Goal: Contribute content: Contribute content

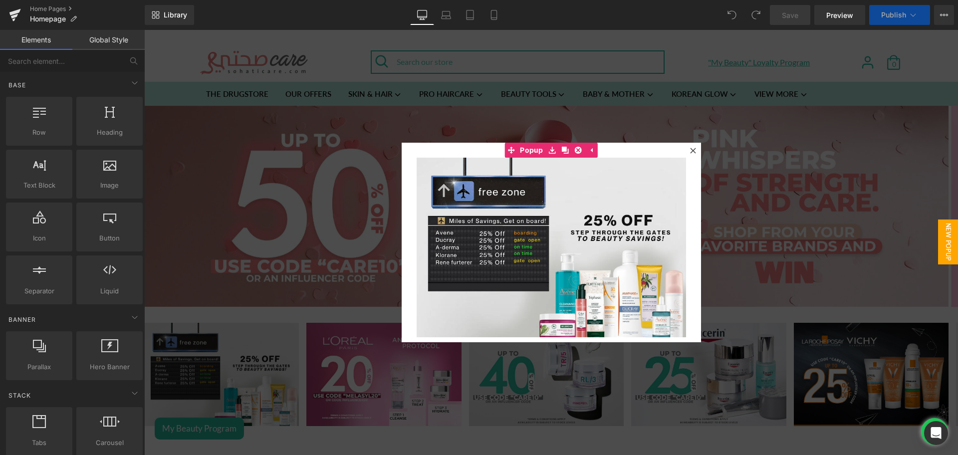
click at [690, 150] on icon at bounding box center [693, 151] width 6 height 6
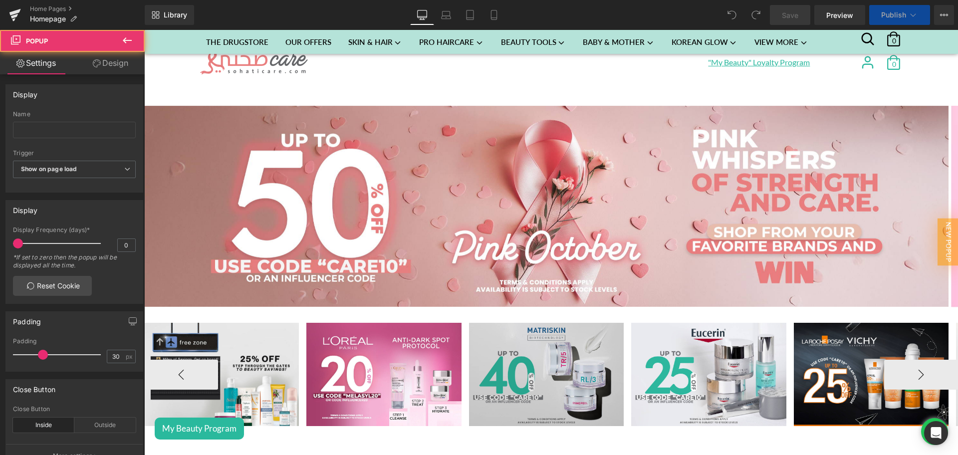
scroll to position [1321, 0]
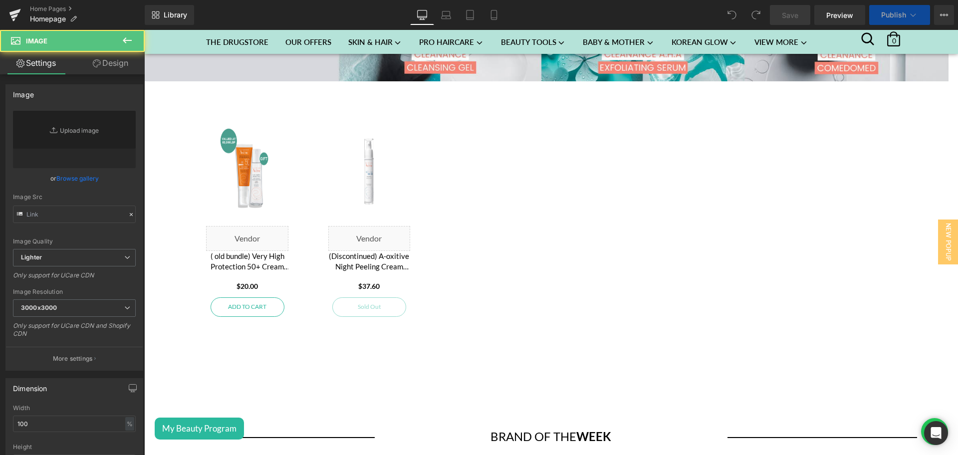
scroll to position [1737, 0]
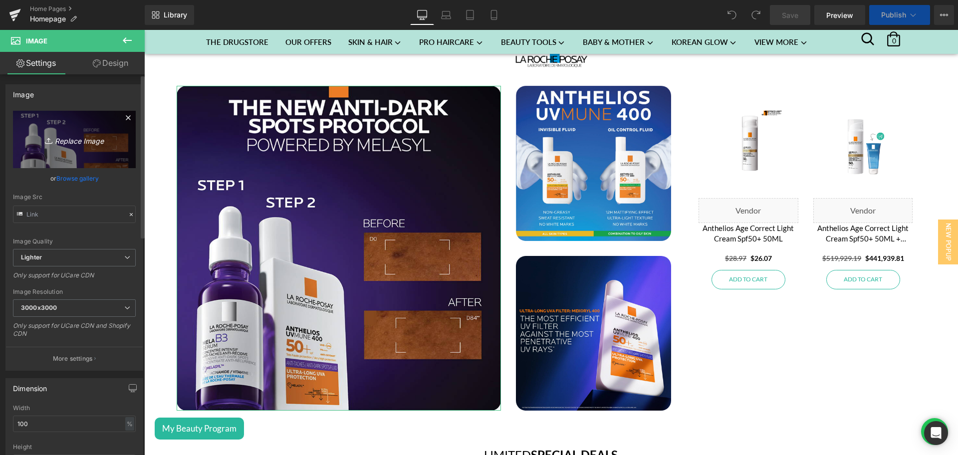
click at [105, 132] on link "Replace Image" at bounding box center [74, 139] width 123 height 57
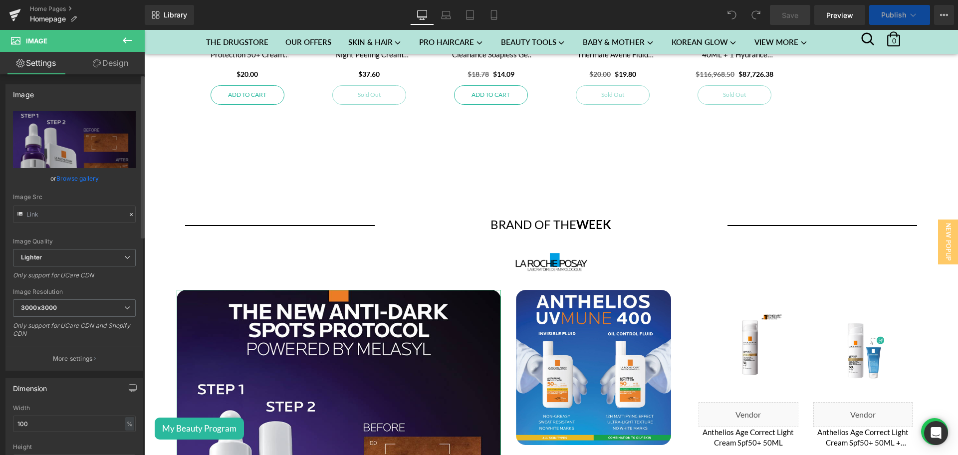
scroll to position [1940, 0]
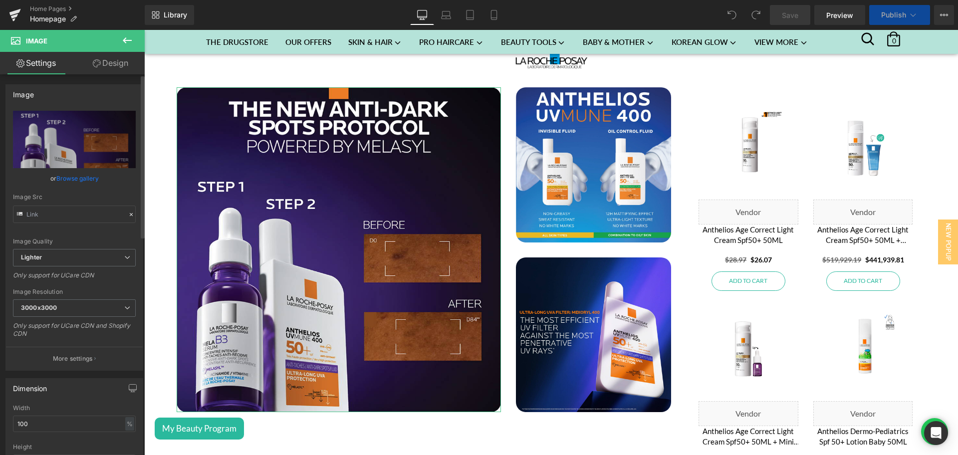
type input "C:\fakepath\Brand of the week - Ducray - 2-1.png"
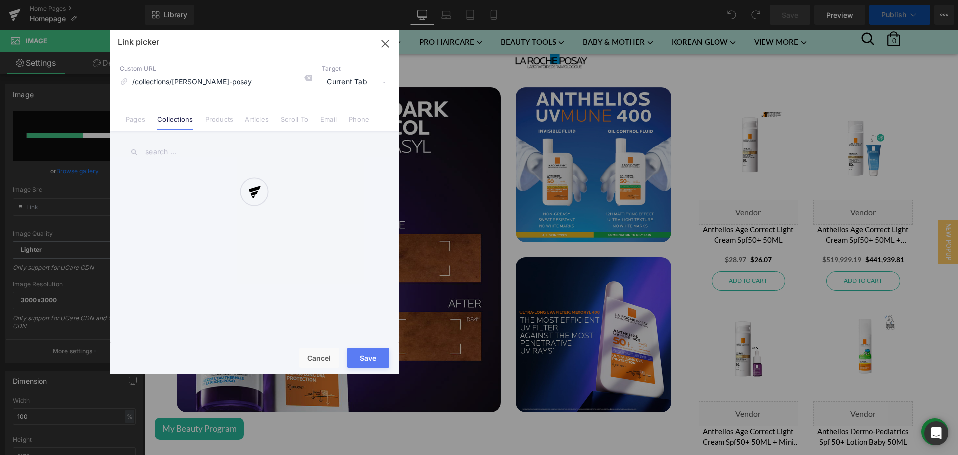
click at [155, 149] on div at bounding box center [255, 202] width 290 height 344
click at [166, 151] on div at bounding box center [255, 202] width 290 height 344
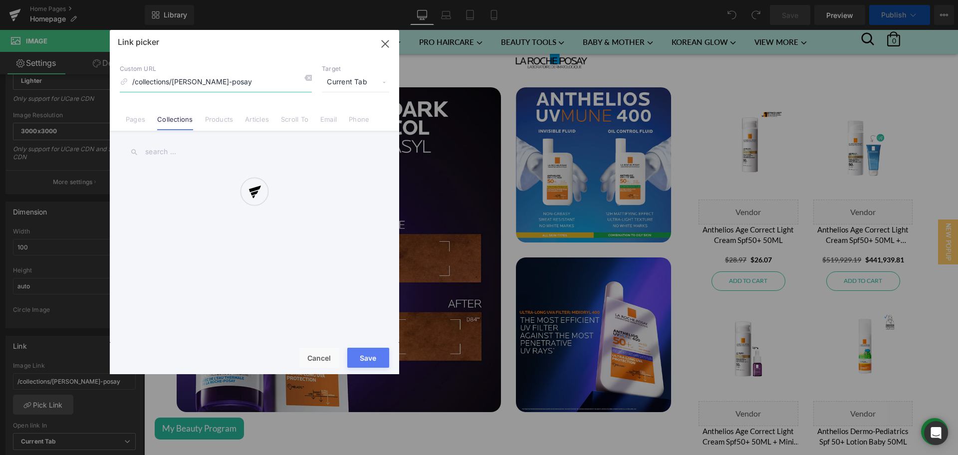
scroll to position [2136, 0]
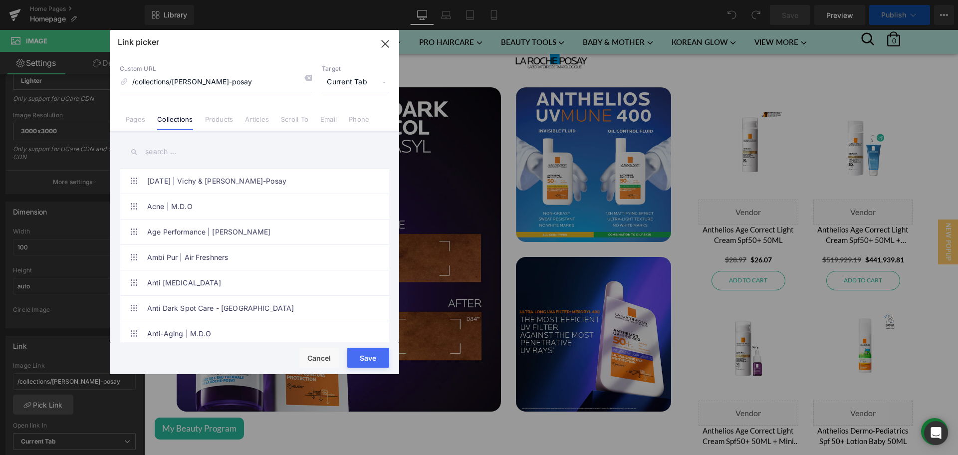
click at [166, 151] on input "text" at bounding box center [255, 152] width 270 height 22
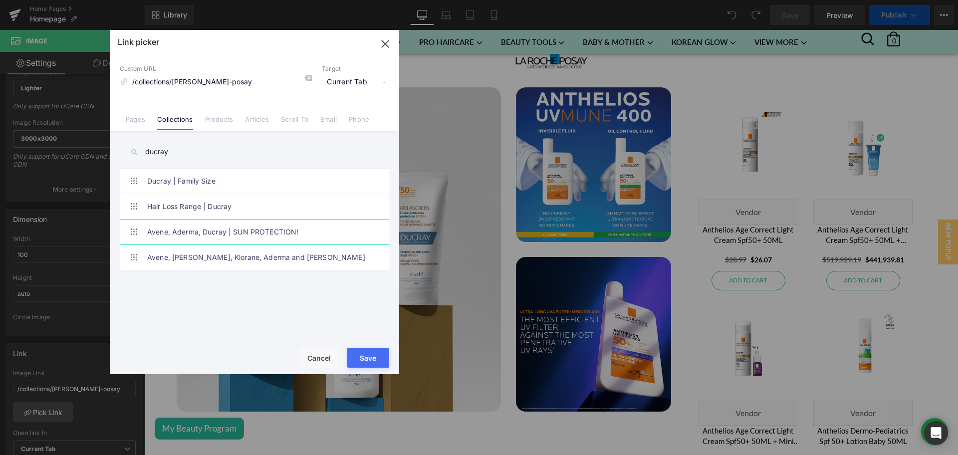
scroll to position [177, 0]
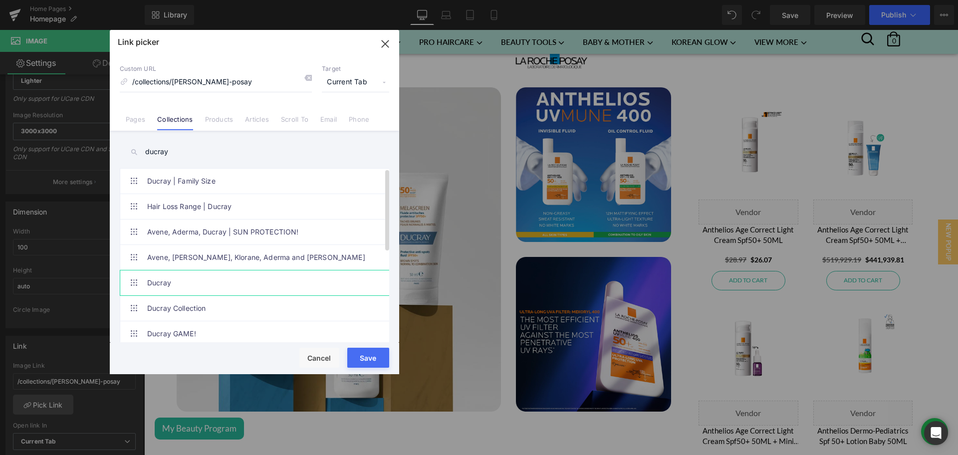
type input "ducray"
click at [179, 279] on link "Ducray" at bounding box center [257, 283] width 220 height 25
click at [183, 82] on input "/collections/la-roche-posay" at bounding box center [216, 82] width 192 height 19
type input "/collections/ducray"
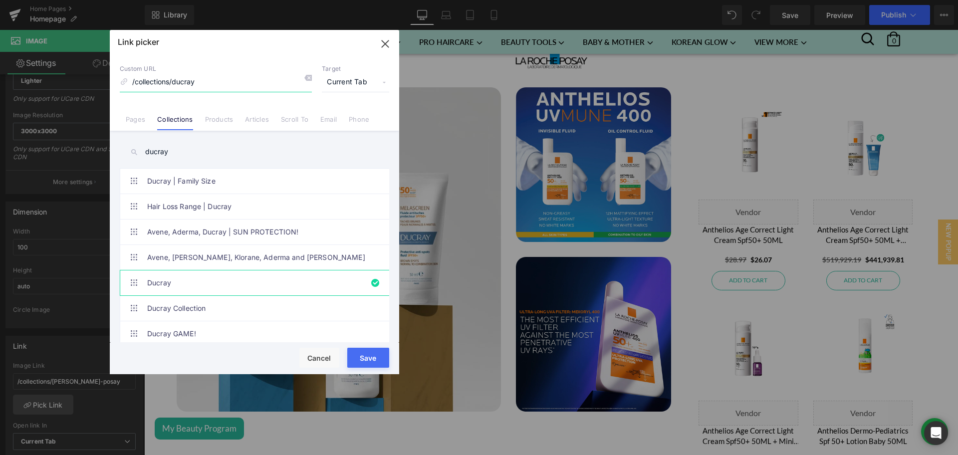
click at [183, 82] on input "/collections/ducray" at bounding box center [216, 82] width 192 height 19
click at [367, 355] on button "Save" at bounding box center [368, 358] width 42 height 20
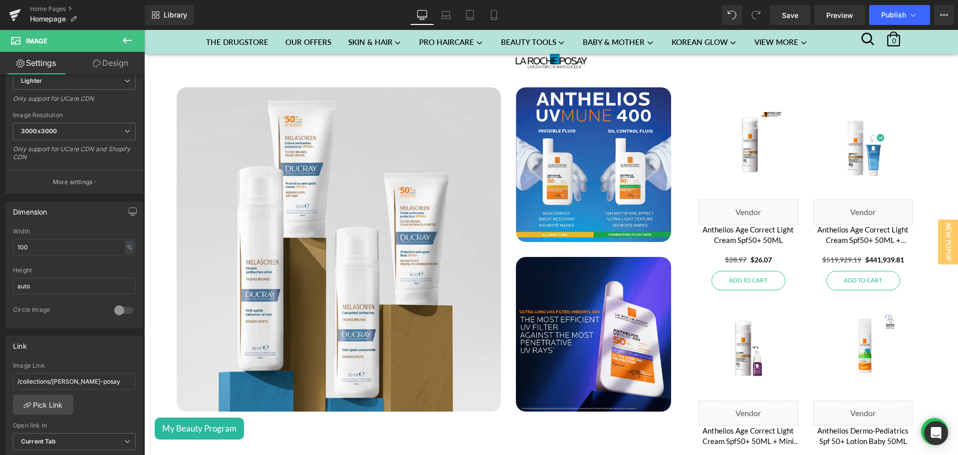
scroll to position [1995, 0]
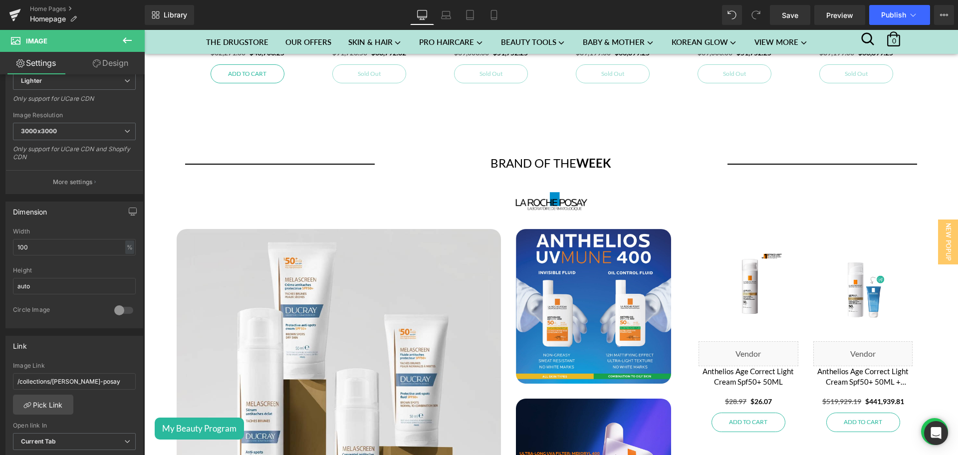
click at [543, 198] on div "Image" at bounding box center [551, 203] width 814 height 22
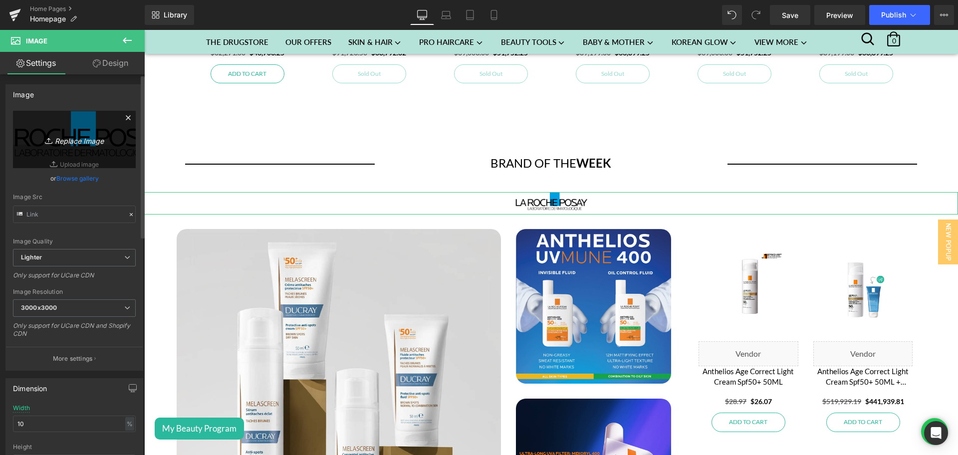
click at [92, 134] on icon "Replace Image" at bounding box center [74, 139] width 80 height 12
type input "C:\fakepath\8c6834111902633.Y3JvcCwxMjAwLDkzOCwwLDEzNg.png"
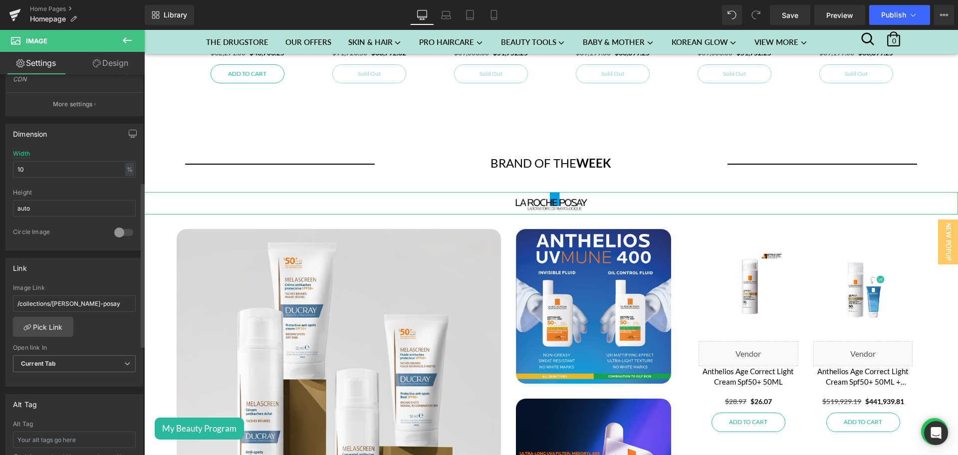
scroll to position [248, 0]
click at [57, 296] on input "/collections/la-roche-posay" at bounding box center [74, 303] width 123 height 16
paste input "ducr"
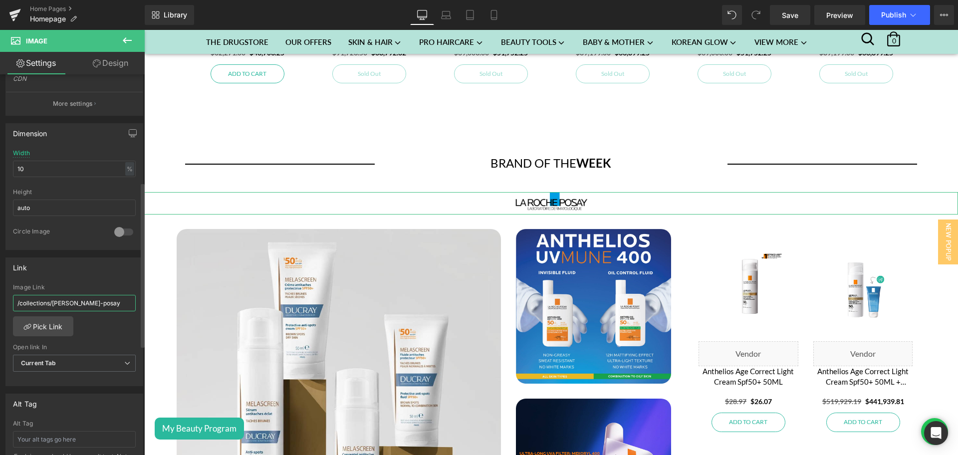
type input "/collections/ducray"
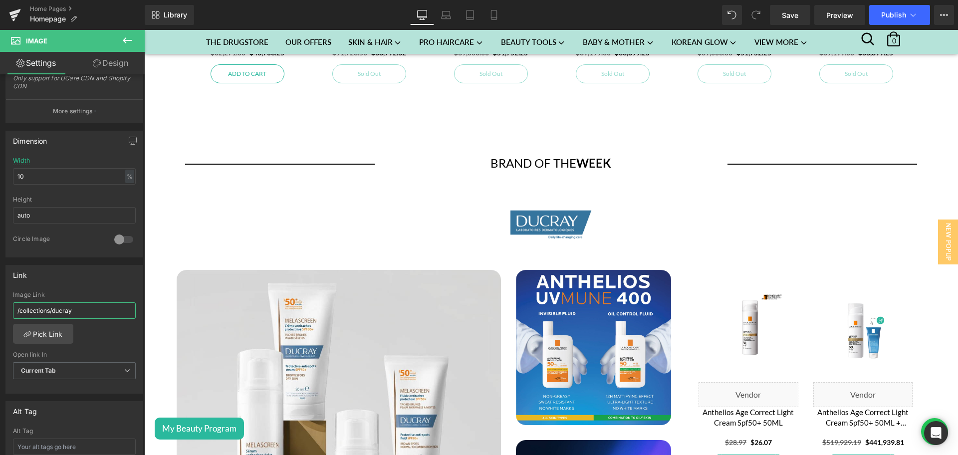
scroll to position [255, 0]
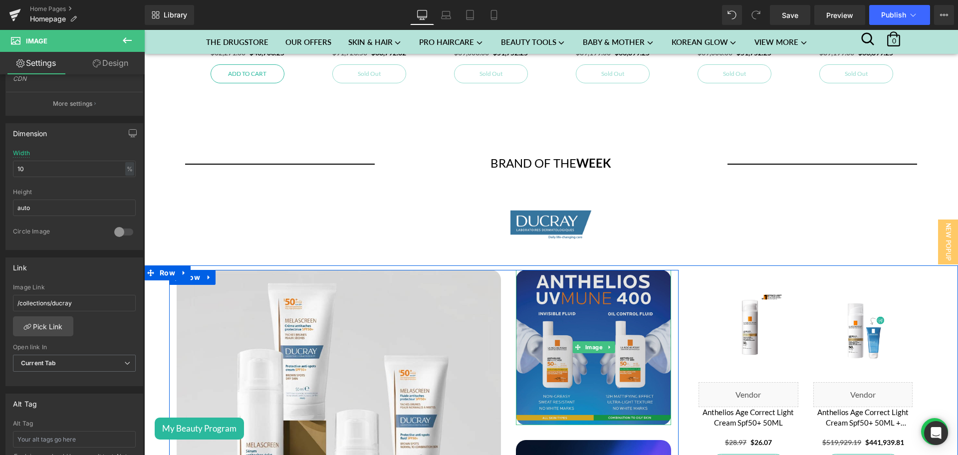
click at [582, 326] on img at bounding box center [593, 347] width 155 height 155
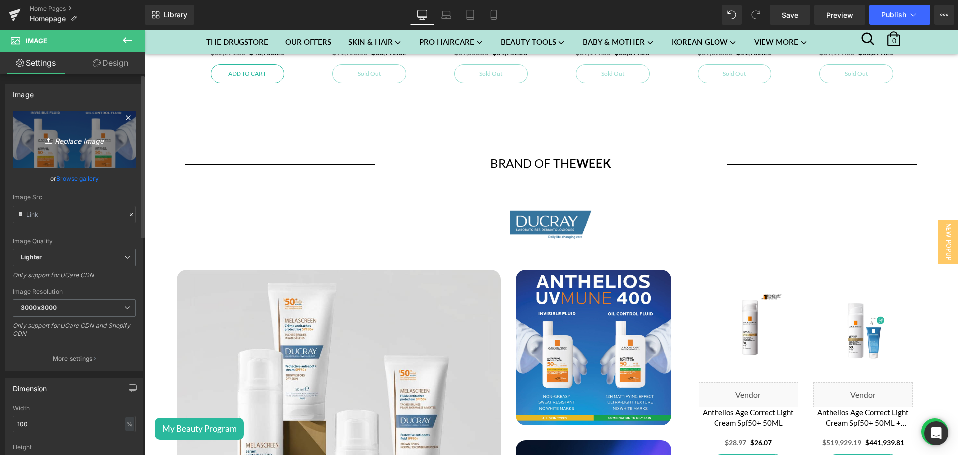
click at [93, 128] on link "Replace Image" at bounding box center [74, 139] width 123 height 57
type input "C:\fakepath\Brand of the week - Ducray - 2-2.png"
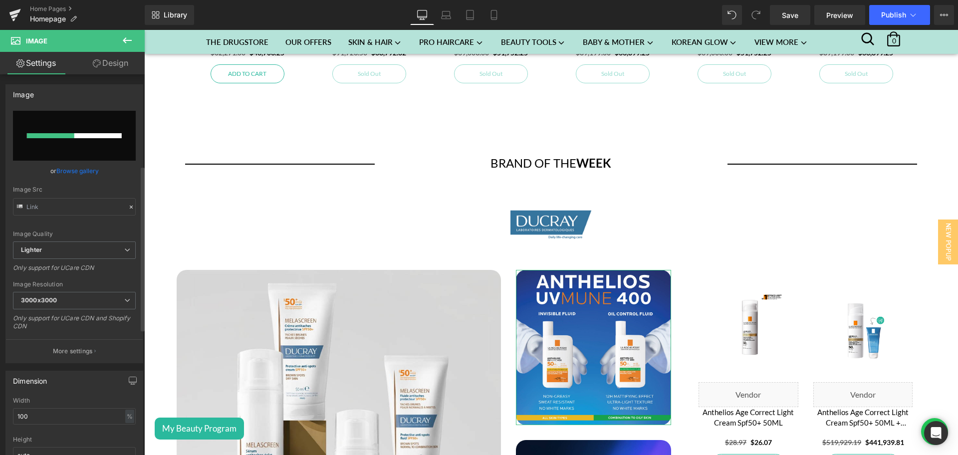
scroll to position [234, 0]
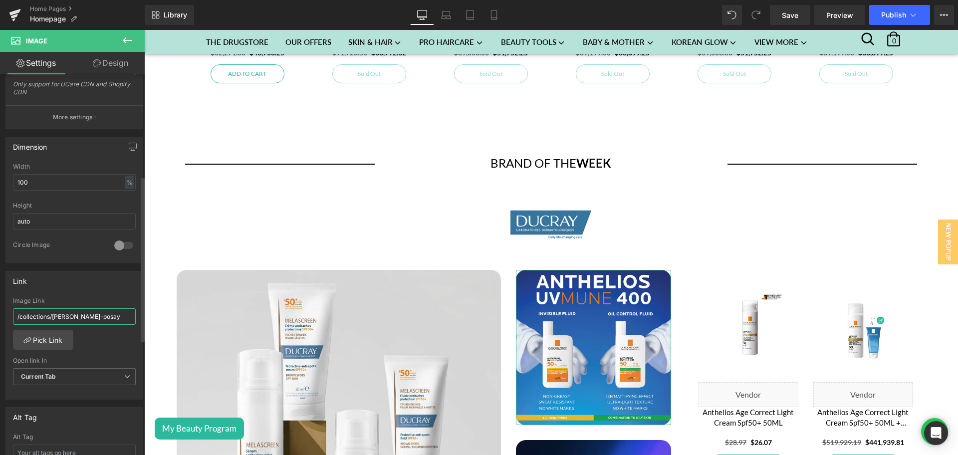
click at [89, 313] on input "/collections/la-roche-posay" at bounding box center [74, 316] width 123 height 16
paste input "ducr"
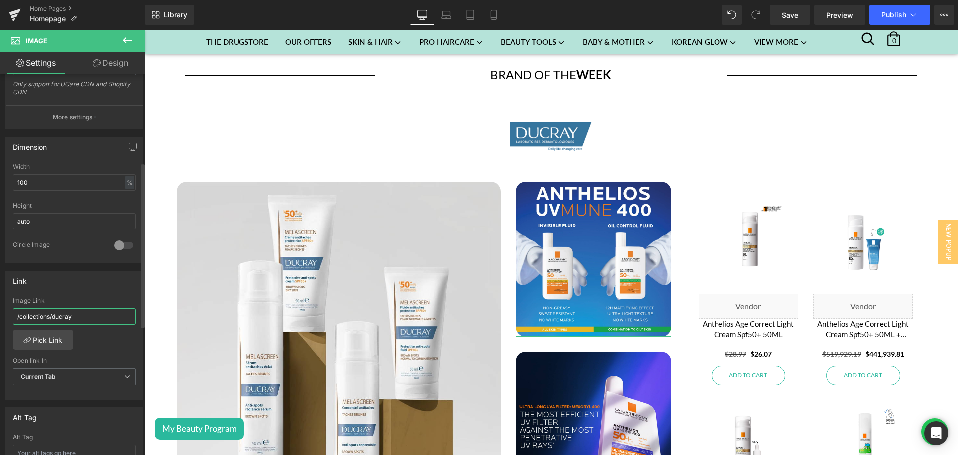
scroll to position [0, 0]
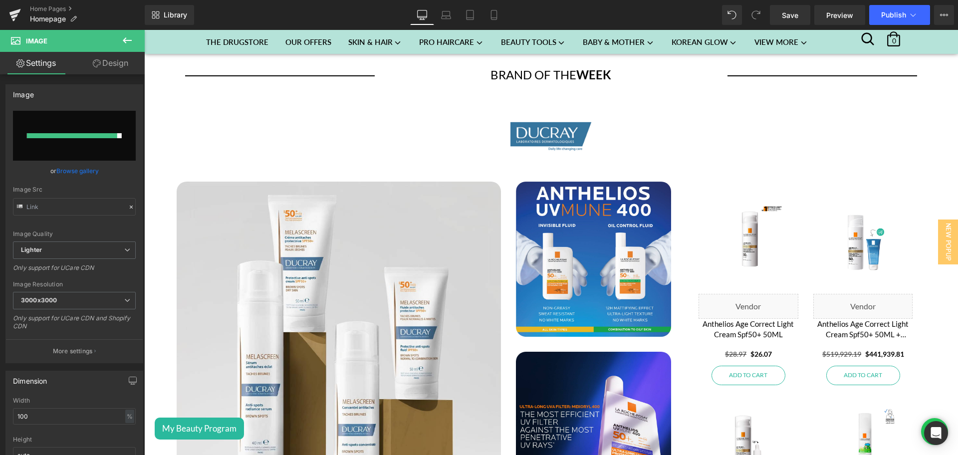
type input "/collections/ducray"
click at [108, 141] on input "file" at bounding box center [74, 136] width 123 height 50
type input "C:\fakepath\Brand of the week - Ducray - 2-2.png"
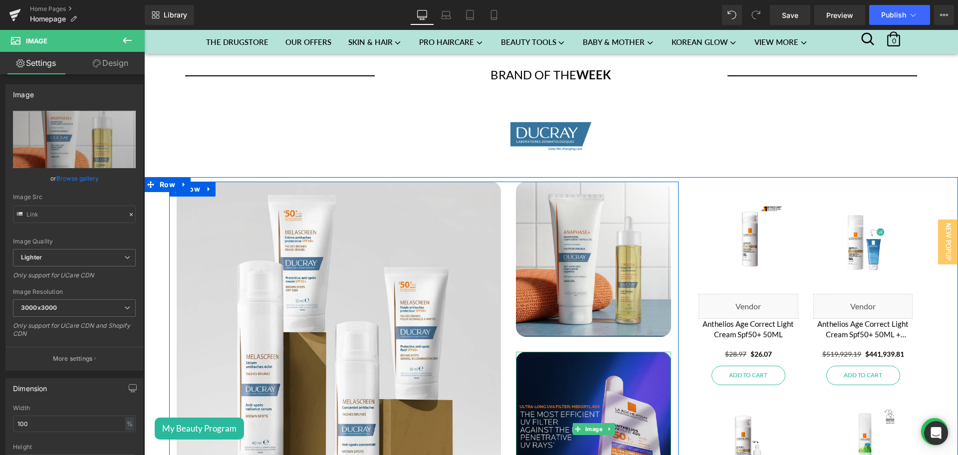
click at [576, 415] on img at bounding box center [593, 429] width 155 height 155
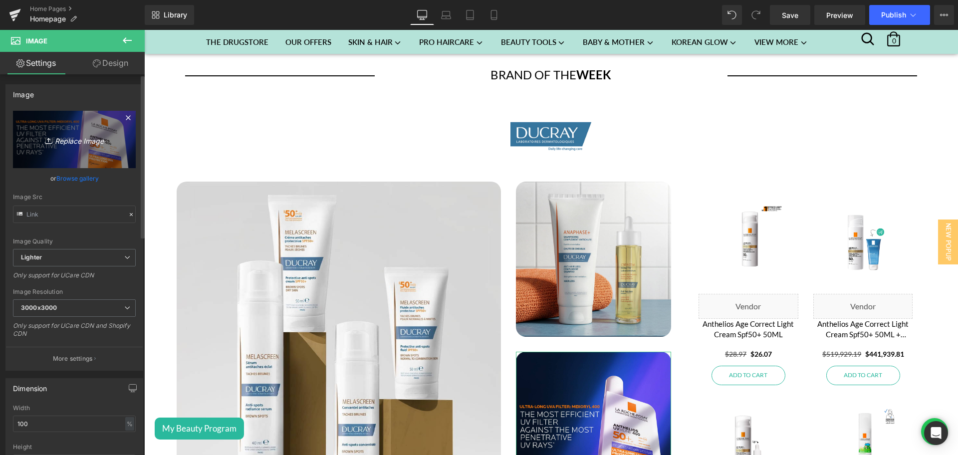
click at [63, 153] on link "Replace Image" at bounding box center [74, 139] width 123 height 57
type input "C:\fakepath\Brand of the week - Ducray - 2-3.png"
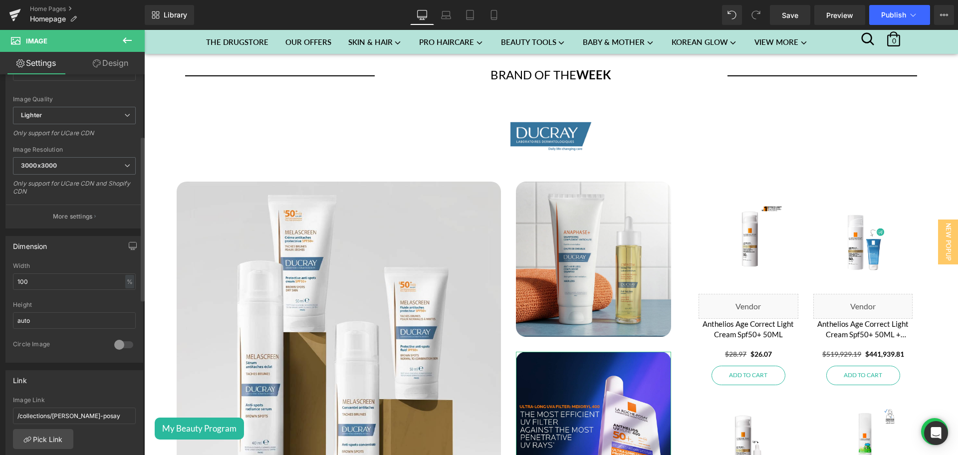
scroll to position [162, 0]
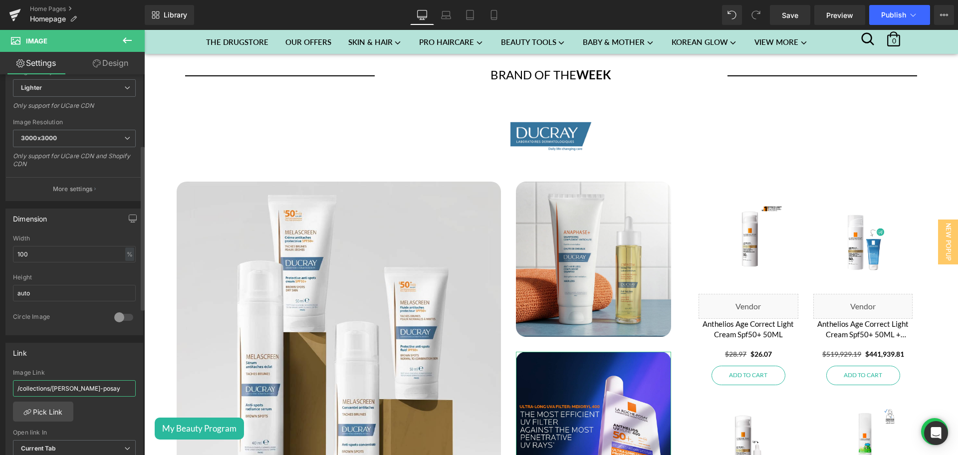
click at [55, 389] on input "/collections/la-roche-posay" at bounding box center [74, 388] width 123 height 16
paste input "ducr"
type input "/collections/ducray"
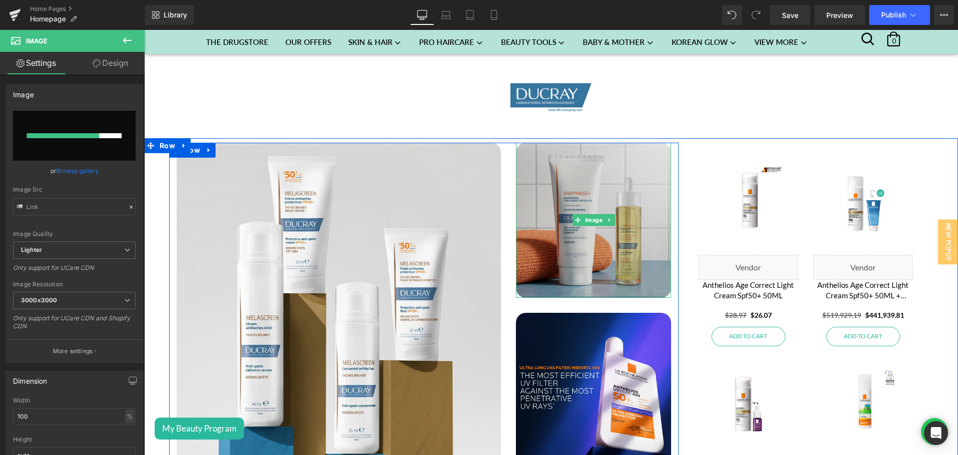
scroll to position [2123, 0]
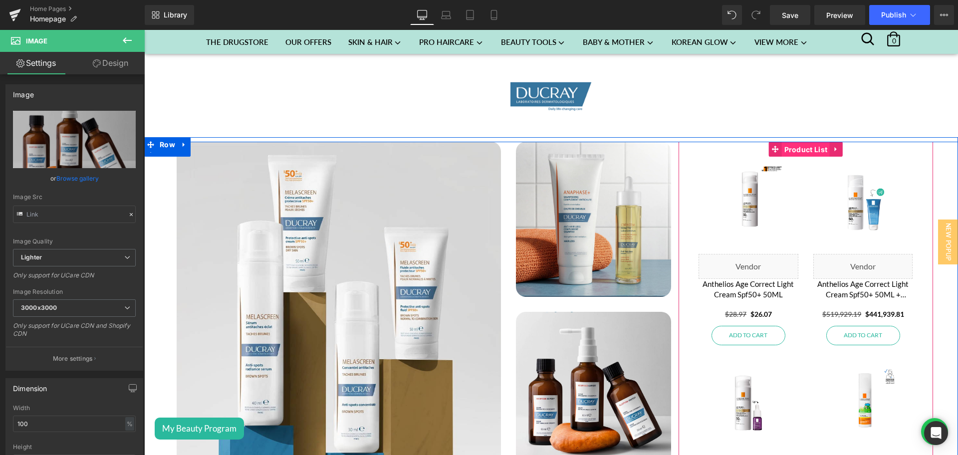
click at [783, 149] on span "Product List" at bounding box center [806, 149] width 48 height 15
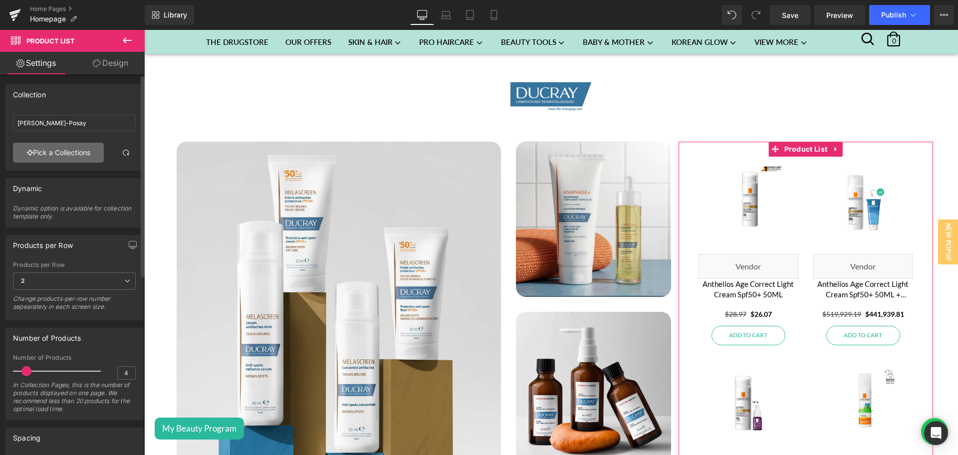
click at [47, 148] on link "Pick a Collections" at bounding box center [58, 153] width 91 height 20
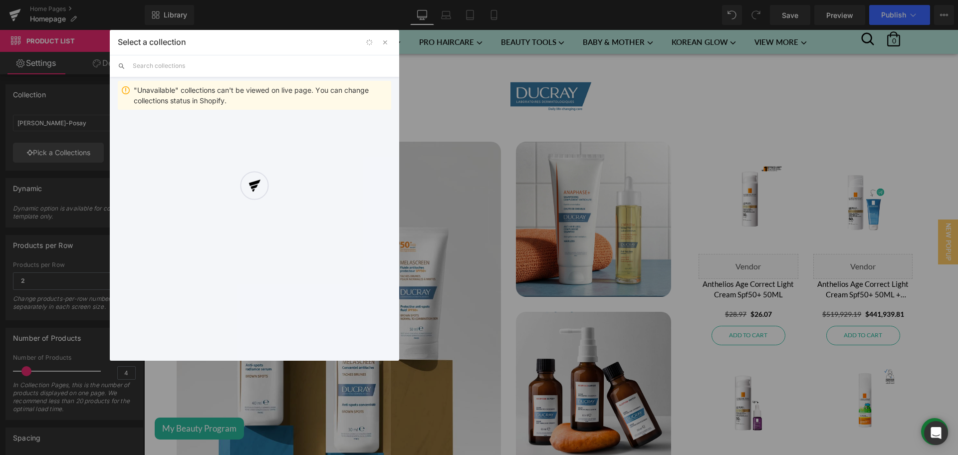
click at [162, 63] on div at bounding box center [255, 195] width 290 height 331
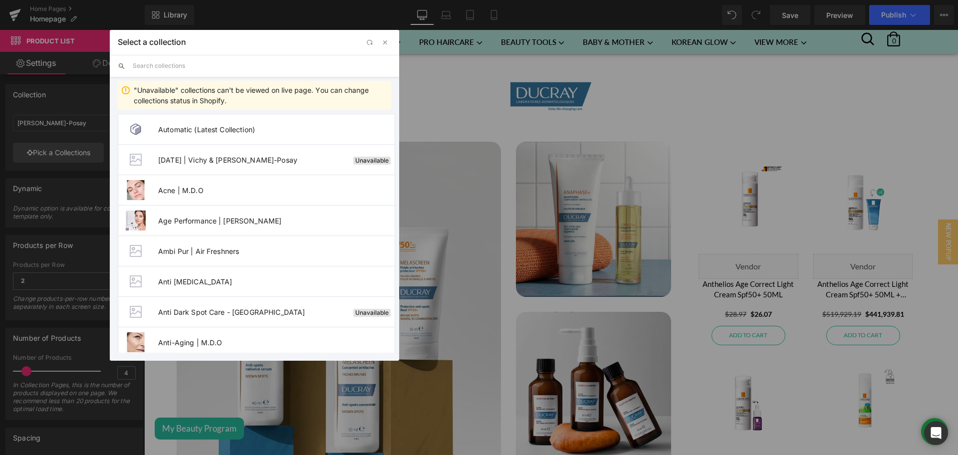
click at [162, 63] on input "text" at bounding box center [262, 66] width 259 height 22
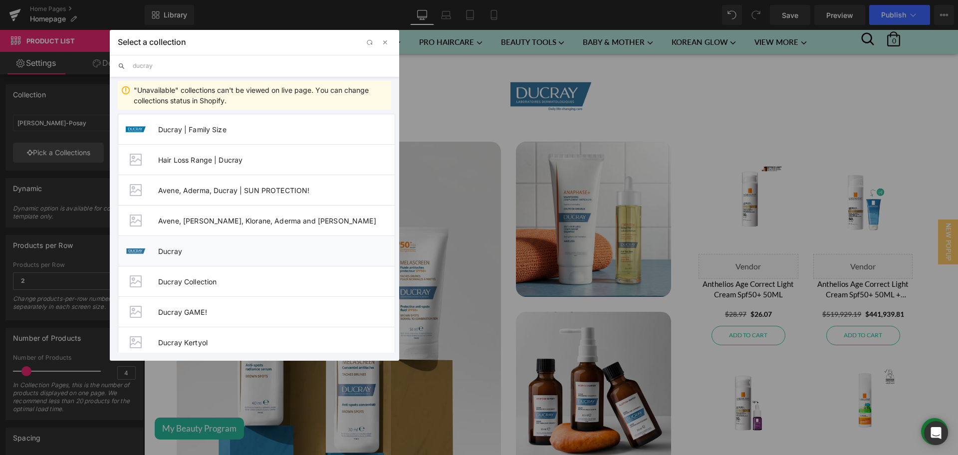
type input "ducray"
click at [194, 250] on span "Ducray" at bounding box center [276, 251] width 237 height 8
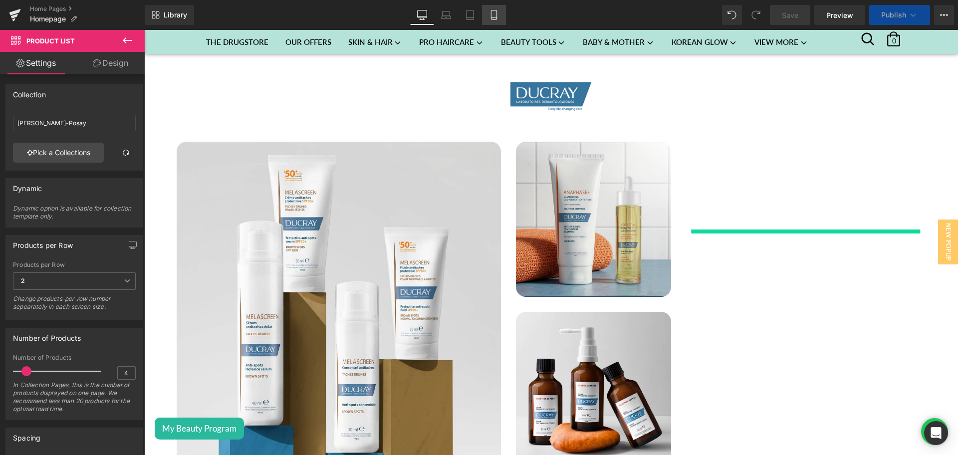
click at [492, 15] on icon at bounding box center [494, 15] width 10 height 10
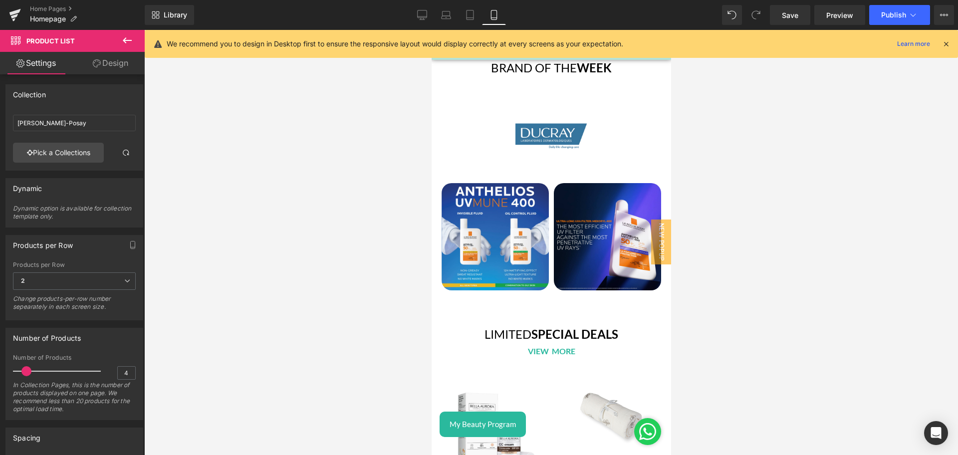
scroll to position [3315, 0]
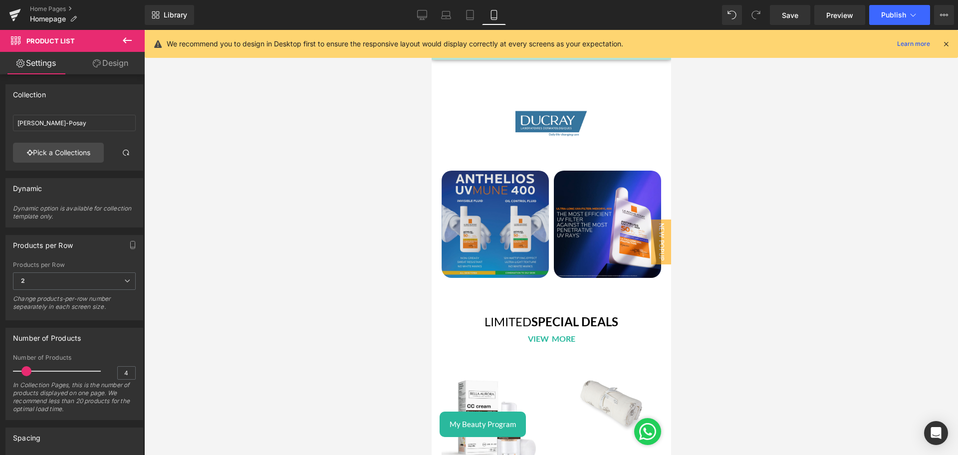
click at [495, 201] on img at bounding box center [494, 224] width 107 height 107
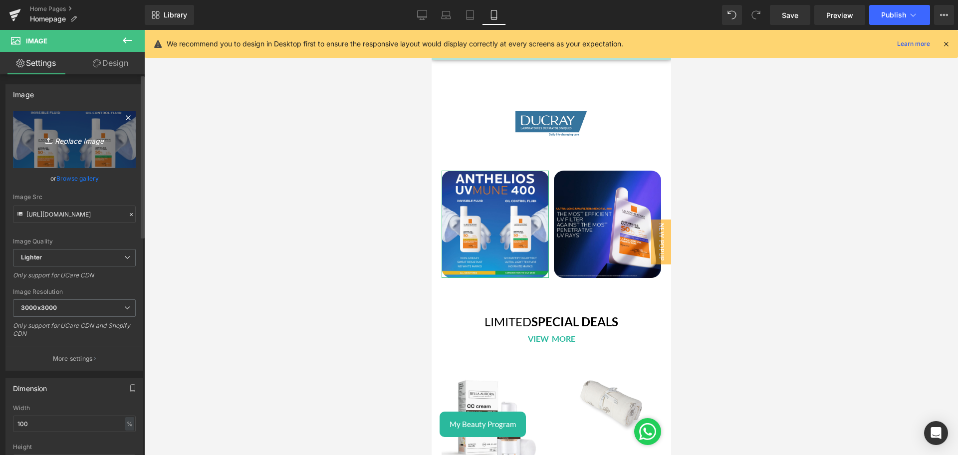
click at [114, 151] on link "Replace Image" at bounding box center [74, 139] width 123 height 57
type input "C:\fakepath\Brand of the week - Ducray - 2-2.png"
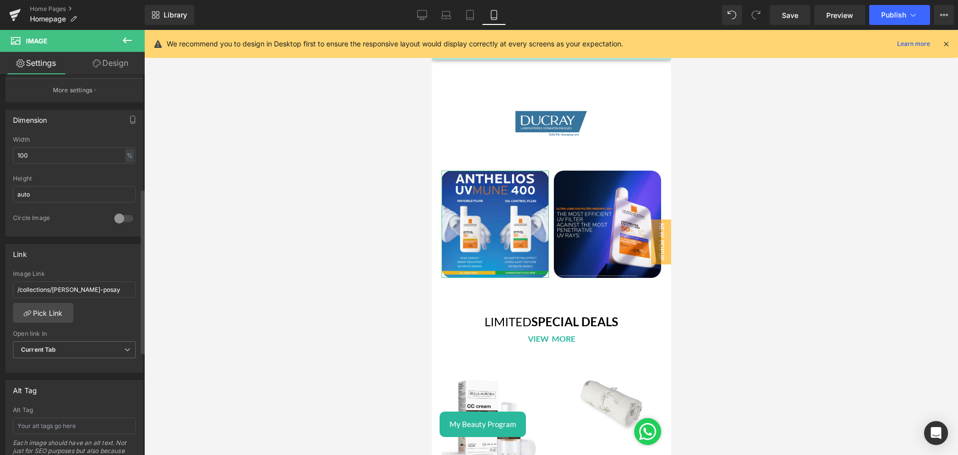
scroll to position [263, 0]
click at [71, 295] on input "/collections/la-roche-posay" at bounding box center [74, 288] width 123 height 16
paste input "ducr"
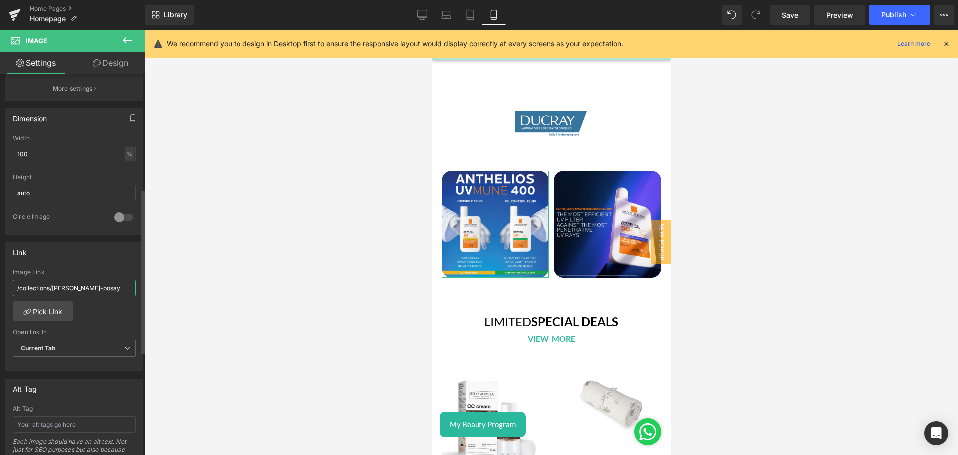
type input "/collections/ducray"
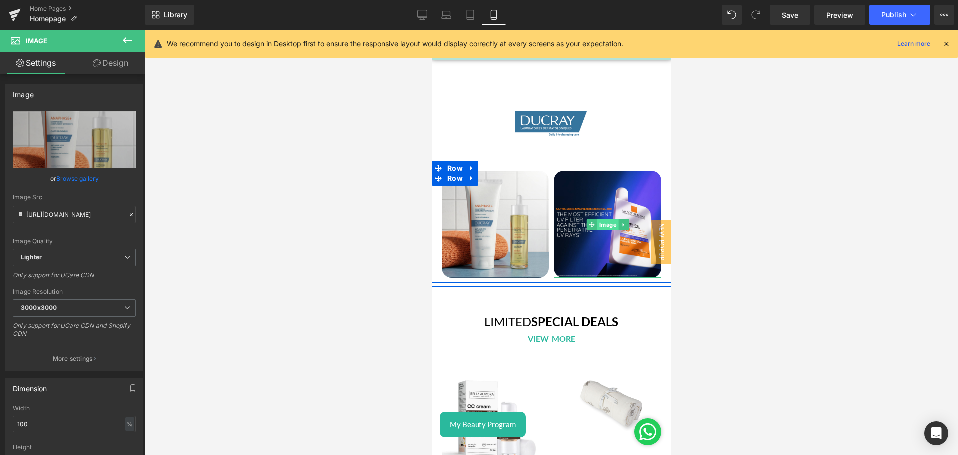
click at [596, 219] on span "Image" at bounding box center [606, 225] width 21 height 12
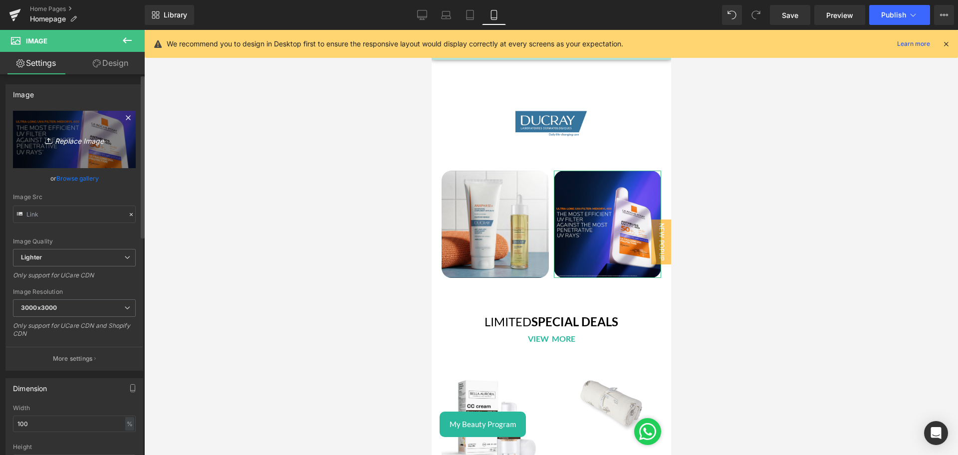
click at [46, 143] on icon at bounding box center [48, 142] width 7 height 1
type input "C:\fakepath\Brand of the week - Ducray - 2-3.png"
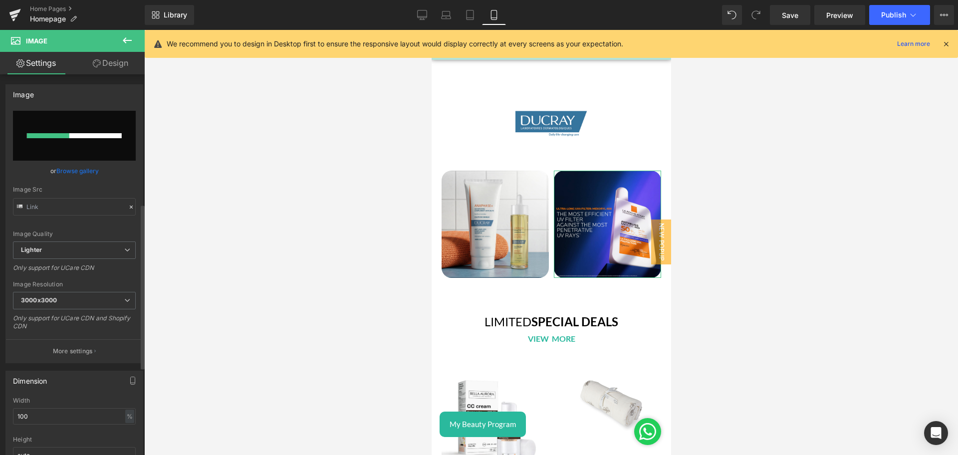
scroll to position [317, 0]
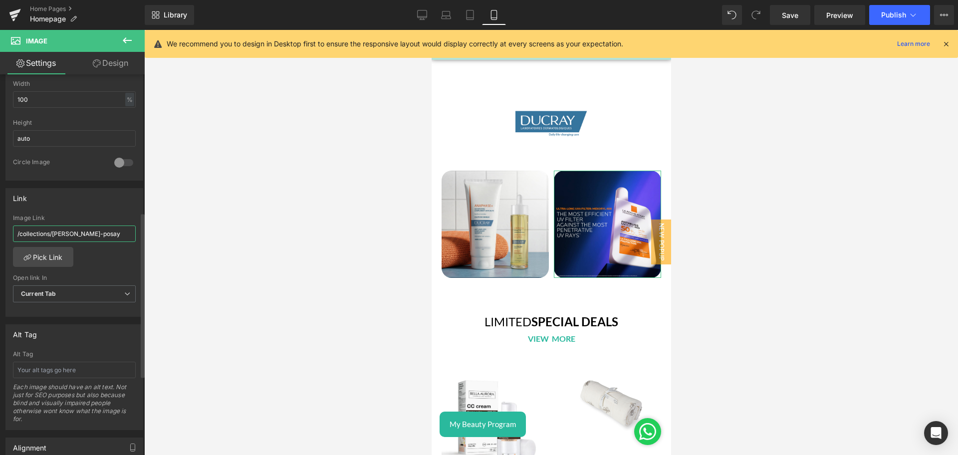
click at [79, 229] on input "/collections/la-roche-posay" at bounding box center [74, 234] width 123 height 16
paste input "ducr"
type input "/collections/ducray"
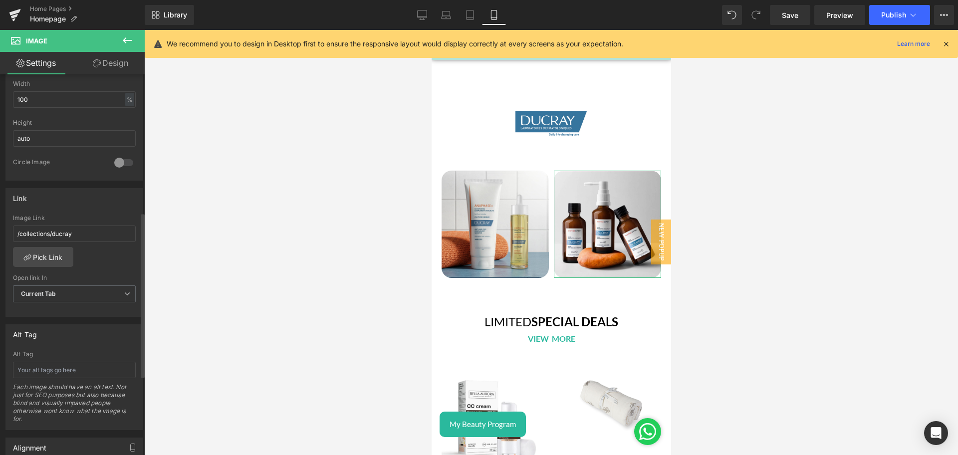
click at [73, 213] on div "Link /collections/la-roche-posay Image Link /collections/ducray Pick Link Curre…" at bounding box center [74, 252] width 138 height 129
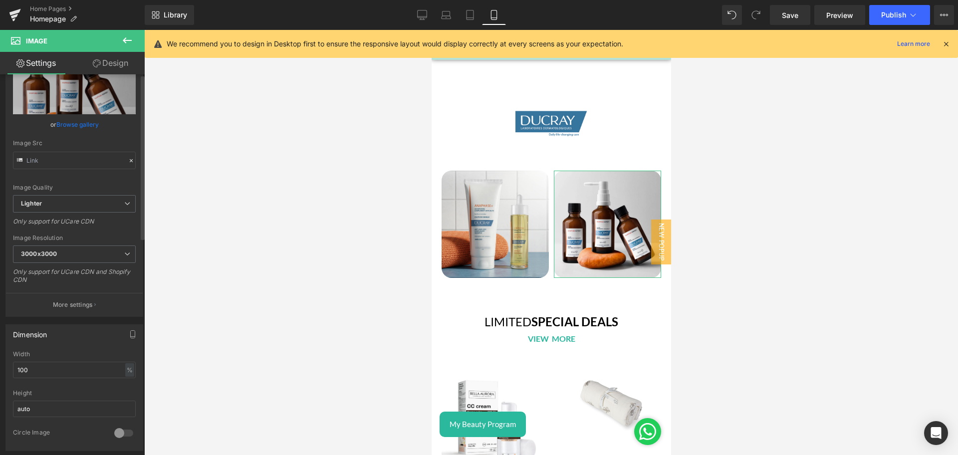
scroll to position [0, 0]
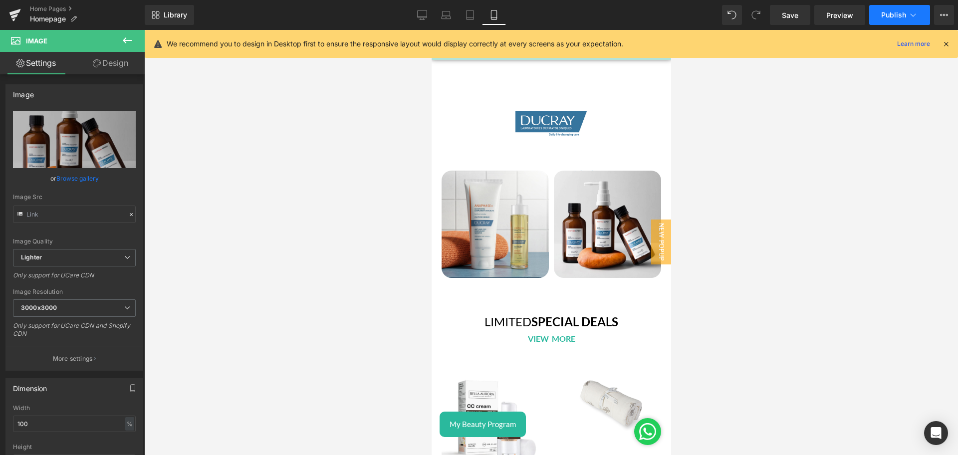
click at [876, 20] on button "Publish" at bounding box center [900, 15] width 61 height 20
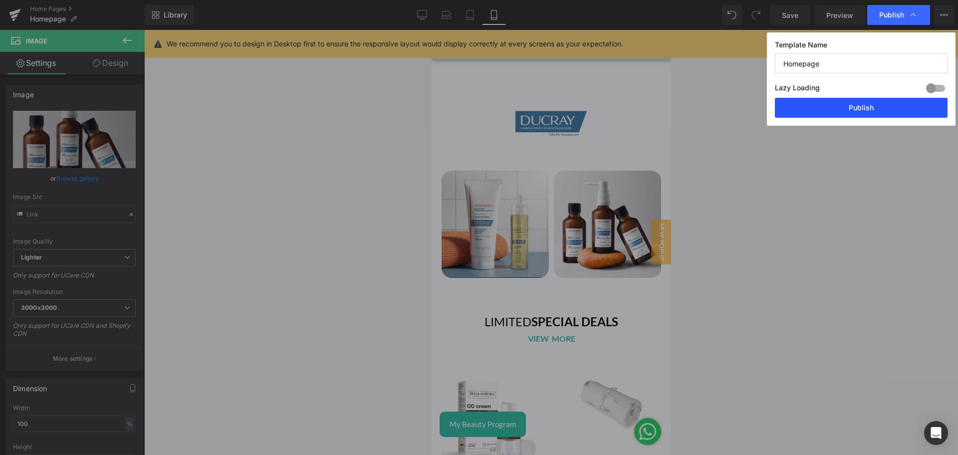
click at [837, 110] on button "Publish" at bounding box center [861, 108] width 173 height 20
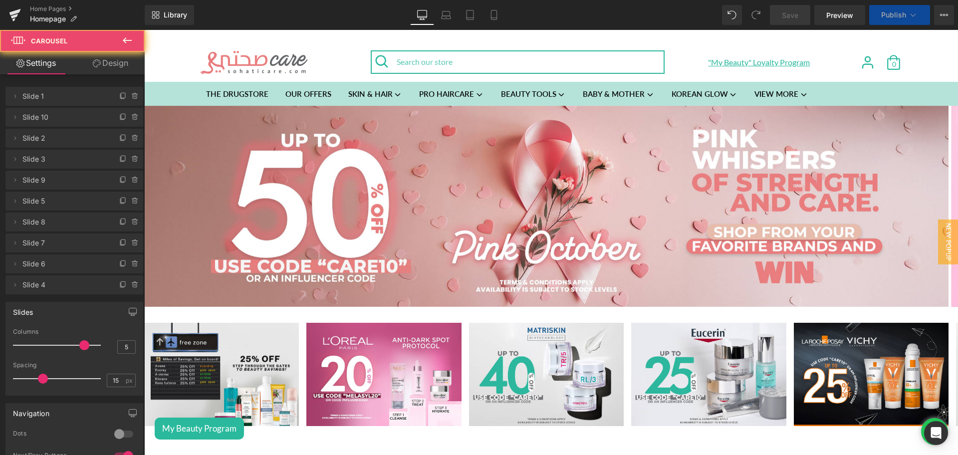
click at [121, 98] on icon at bounding box center [123, 95] width 4 height 5
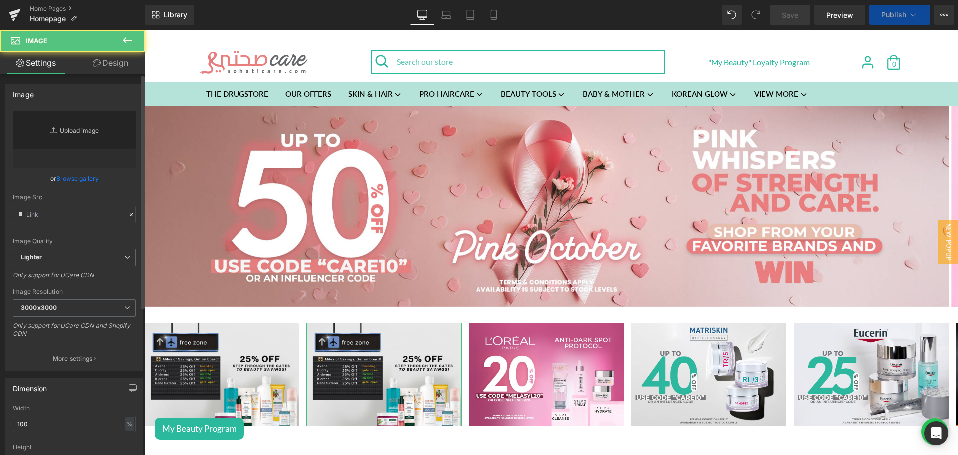
click at [67, 126] on link "Replace Image" at bounding box center [74, 139] width 123 height 57
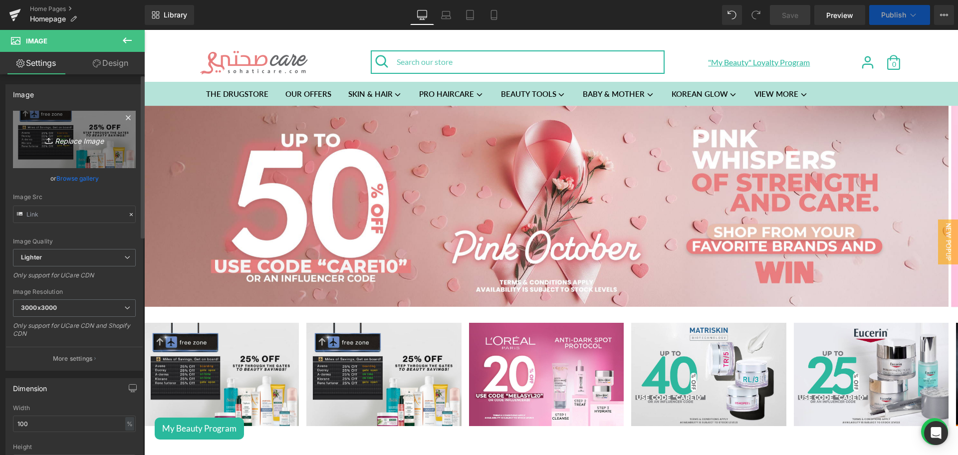
type input "C:\fakepath\CETAPHIL [DATE].jpg"
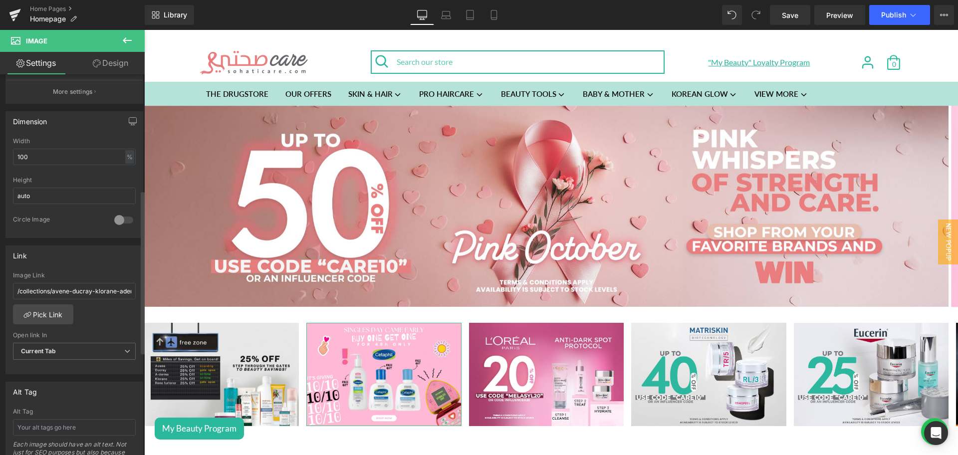
scroll to position [269, 0]
click at [50, 317] on link "Pick Link" at bounding box center [43, 313] width 60 height 20
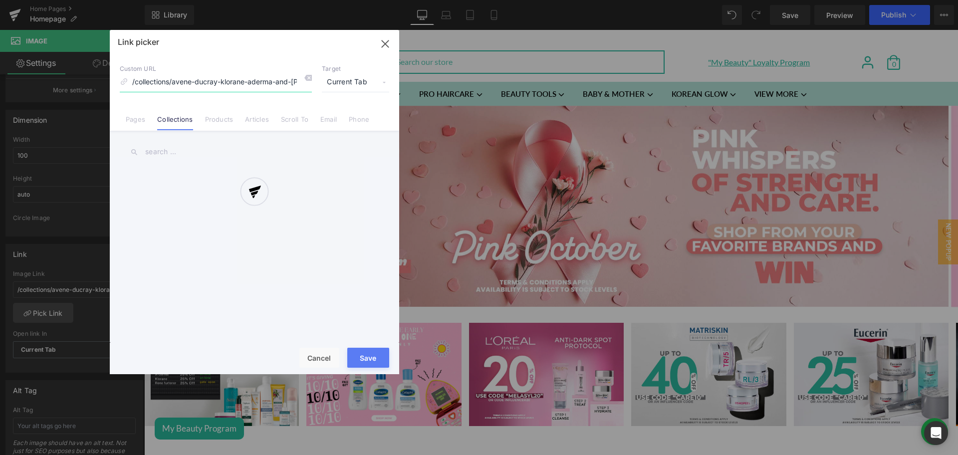
scroll to position [0, 31]
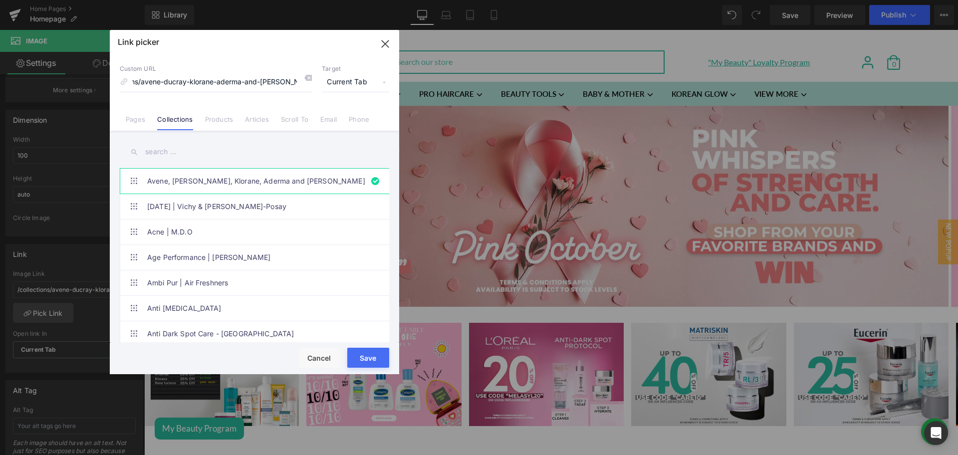
click at [175, 148] on input "text" at bounding box center [255, 152] width 270 height 22
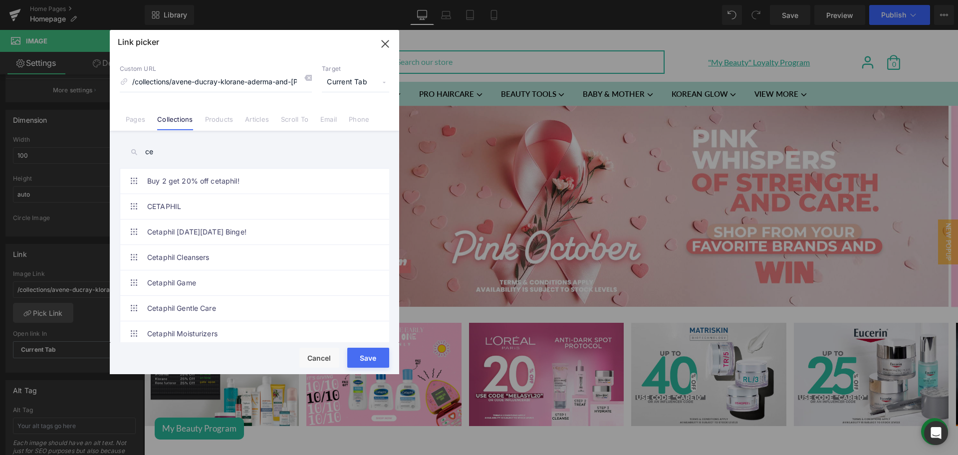
type input "c"
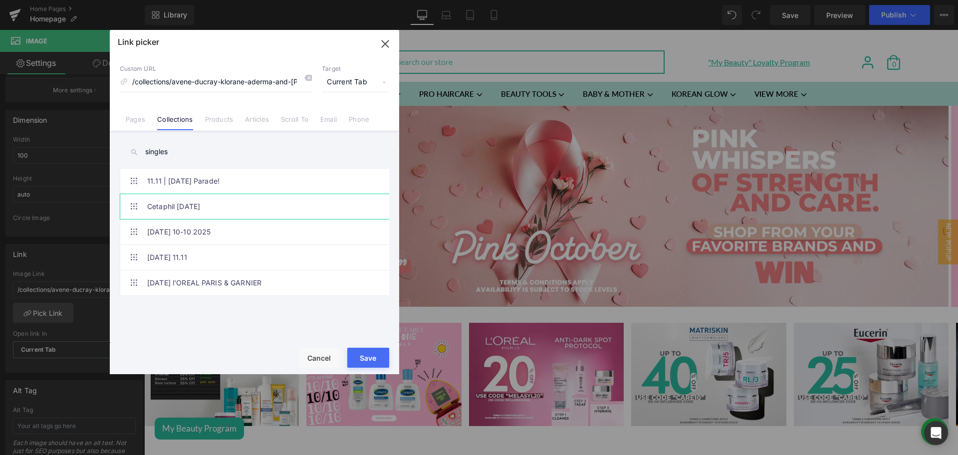
type input "singles"
click at [238, 205] on link "Cetaphil [DATE]" at bounding box center [257, 206] width 220 height 25
click at [368, 355] on button "Save" at bounding box center [368, 358] width 42 height 20
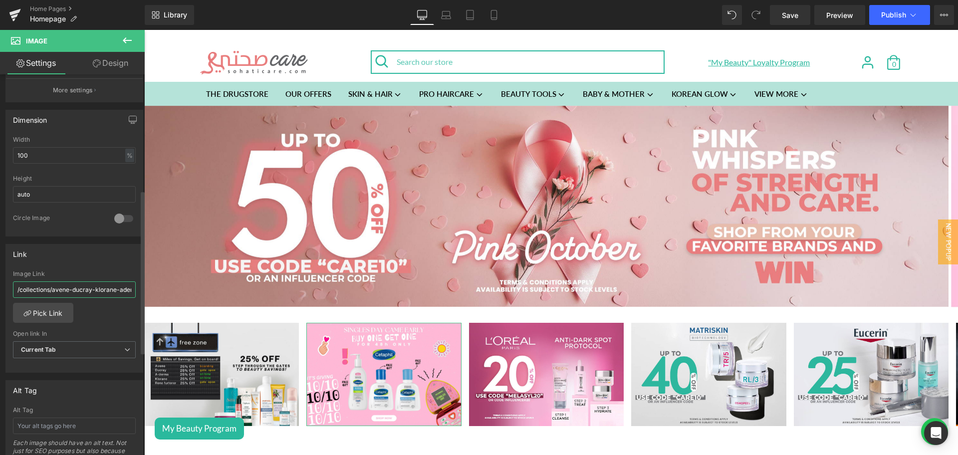
click at [73, 283] on input "/collections/avene-ducray-klorane-aderma-and-[PERSON_NAME]-furtener" at bounding box center [74, 290] width 123 height 16
type input "/collections/cetaphil-[DATE]"
click at [73, 283] on input "/collections/cetaphil-[DATE]" at bounding box center [74, 290] width 123 height 16
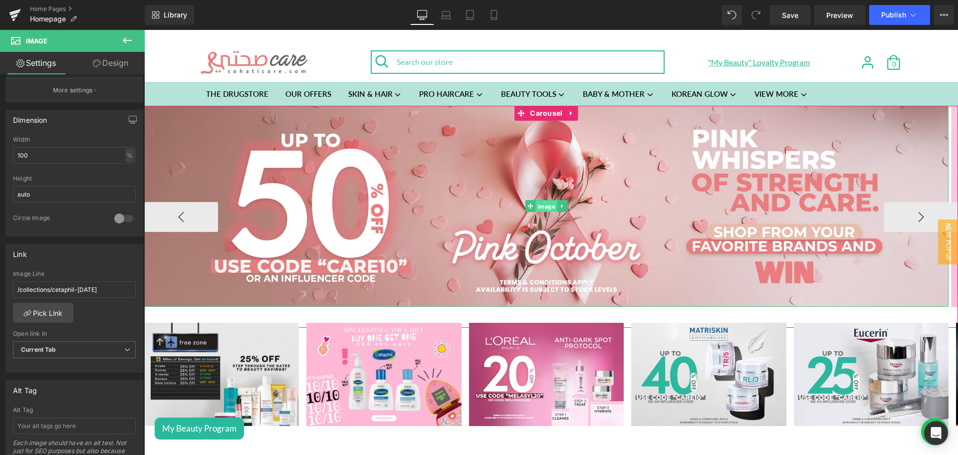
click at [544, 205] on span "Image" at bounding box center [546, 207] width 21 height 12
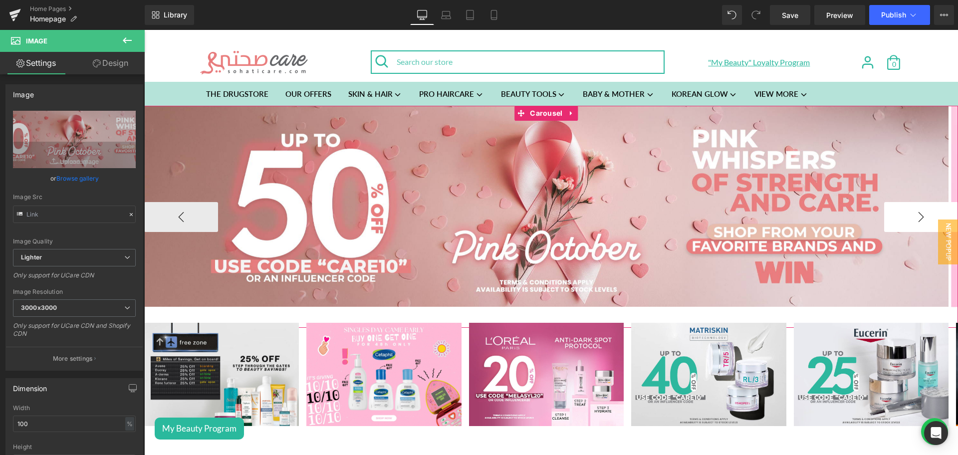
click at [899, 215] on button "›" at bounding box center [922, 217] width 74 height 30
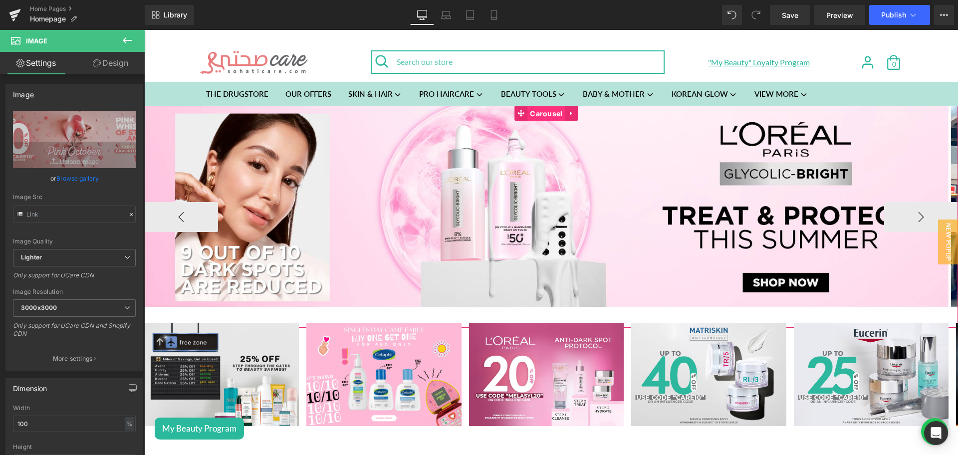
click at [541, 112] on span "Carousel" at bounding box center [546, 113] width 37 height 15
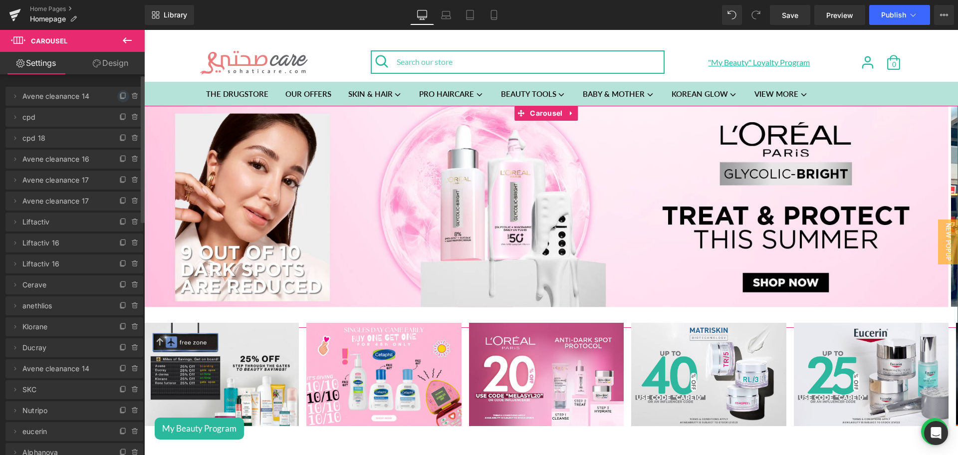
click at [119, 99] on icon at bounding box center [123, 96] width 8 height 8
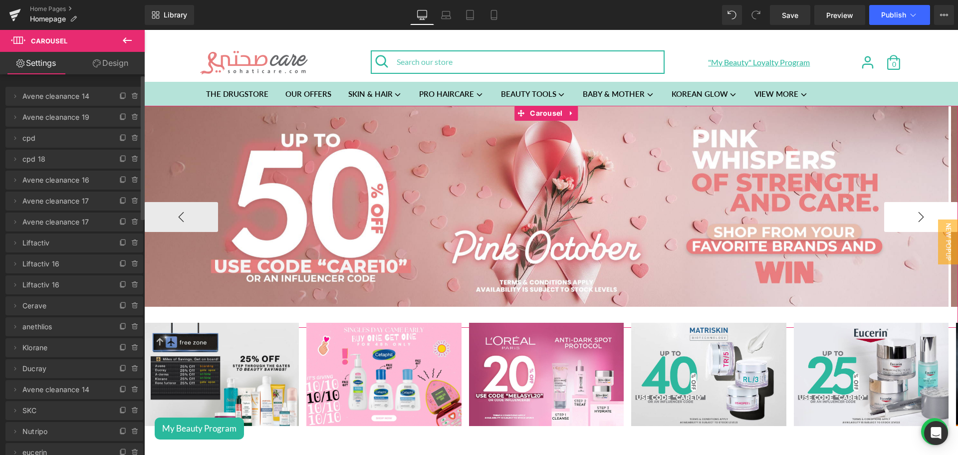
click at [903, 219] on button "›" at bounding box center [922, 217] width 74 height 30
click at [542, 203] on span "Image" at bounding box center [546, 207] width 21 height 12
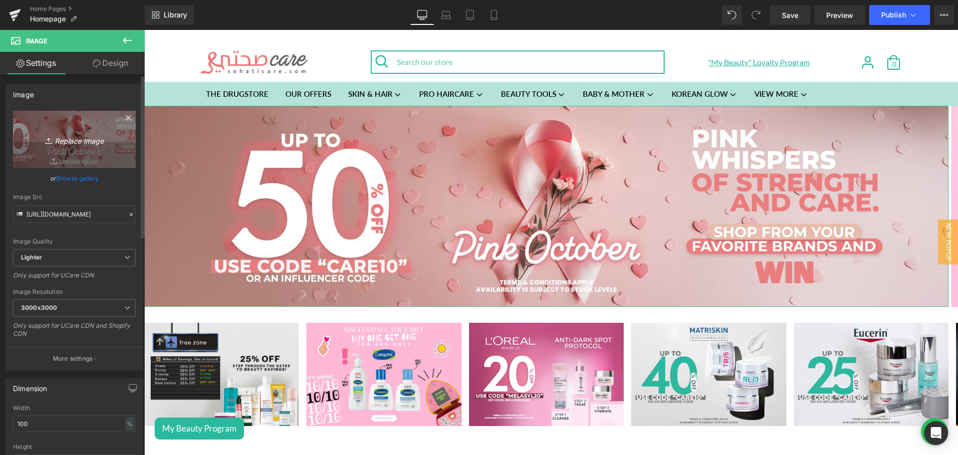
click at [75, 127] on link "Replace Image" at bounding box center [74, 139] width 123 height 57
type input "C:\fakepath\CETAPHIL [DATE].jpg"
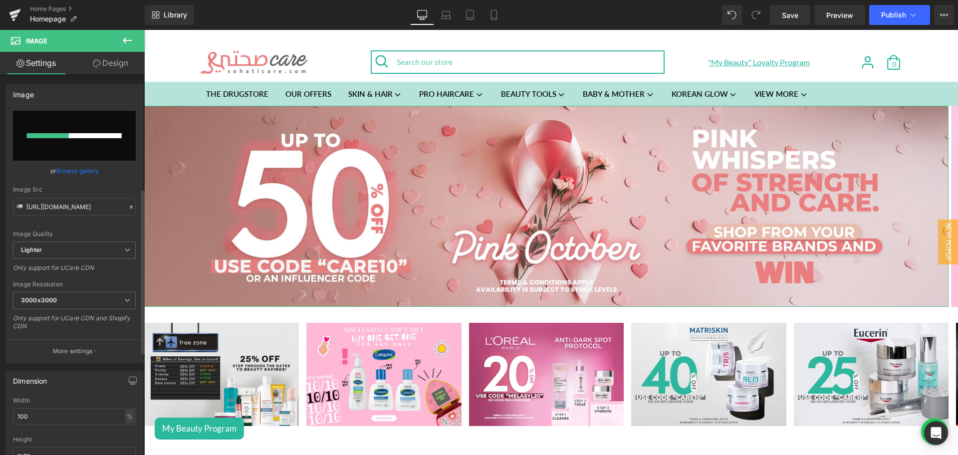
scroll to position [263, 0]
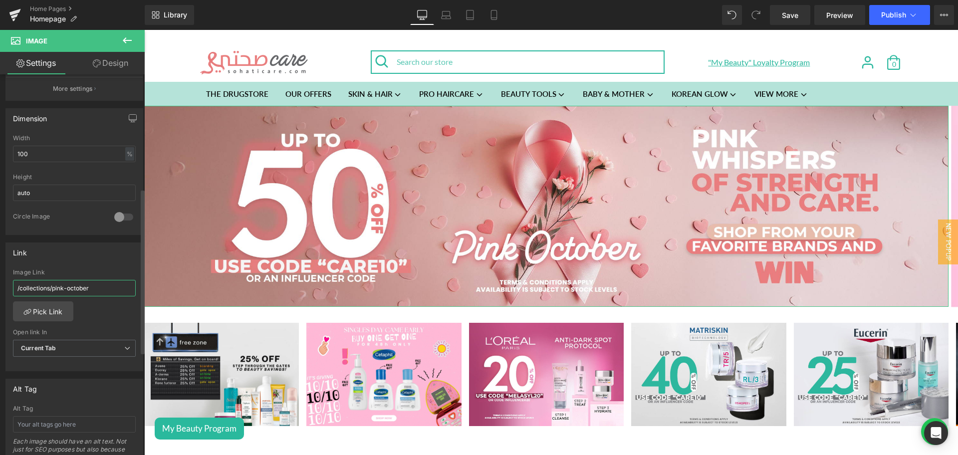
click at [58, 289] on input "/collections/pink-october" at bounding box center [74, 288] width 123 height 16
paste input "cetaphil-[DATE]"
type input "/collections/cetaphil-[DATE]"
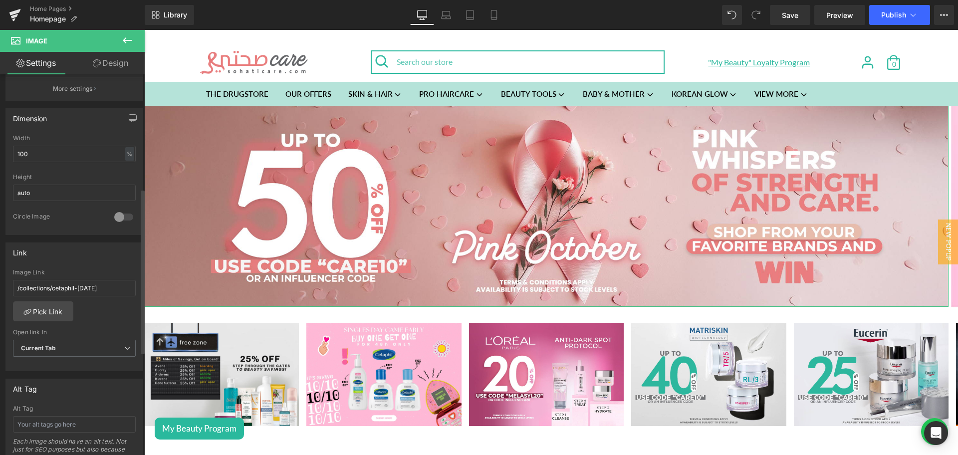
click at [88, 260] on div "Link" at bounding box center [74, 252] width 137 height 19
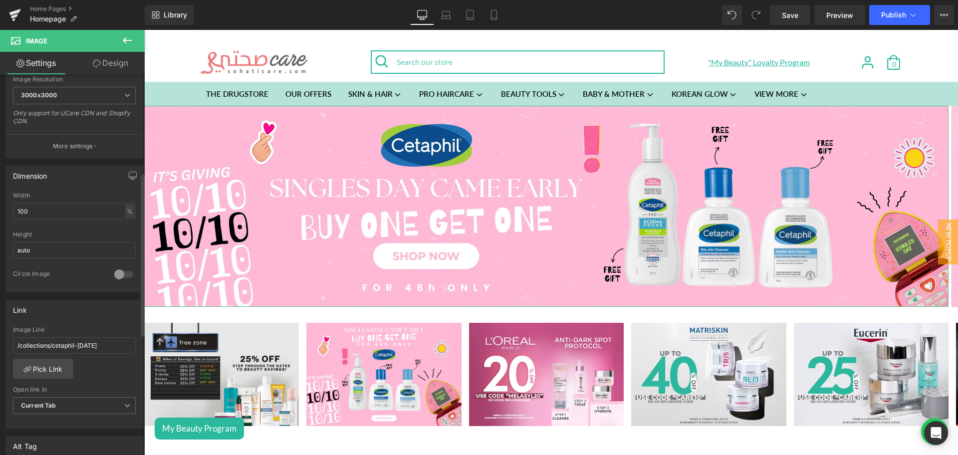
scroll to position [230, 0]
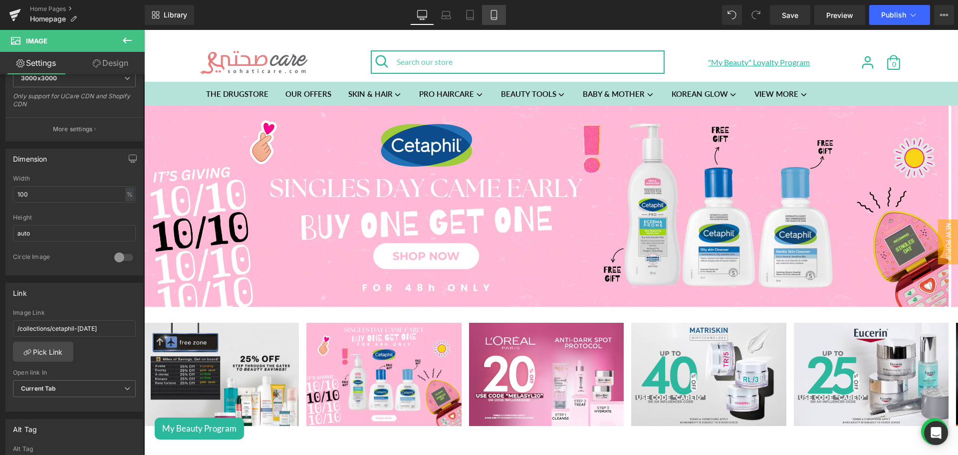
click at [493, 16] on icon at bounding box center [494, 15] width 10 height 10
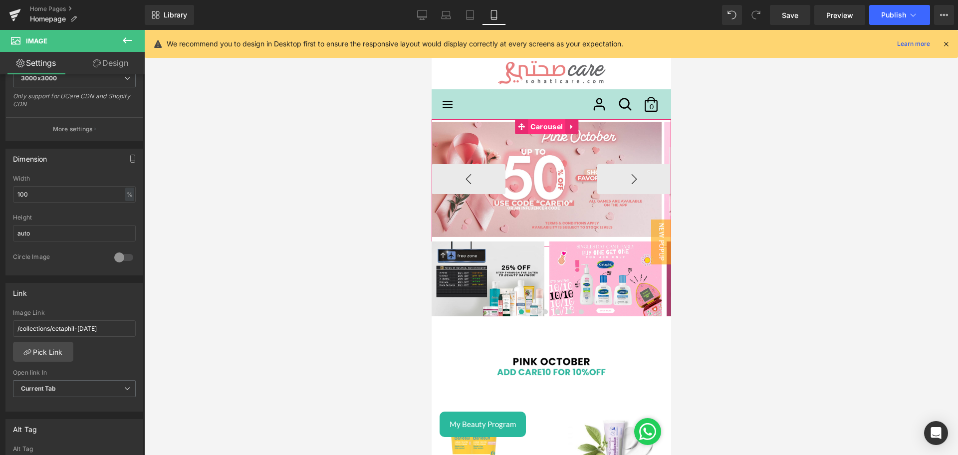
drag, startPoint x: 543, startPoint y: 124, endPoint x: 542, endPoint y: 166, distance: 41.4
click at [543, 124] on span "Carousel" at bounding box center [546, 126] width 37 height 15
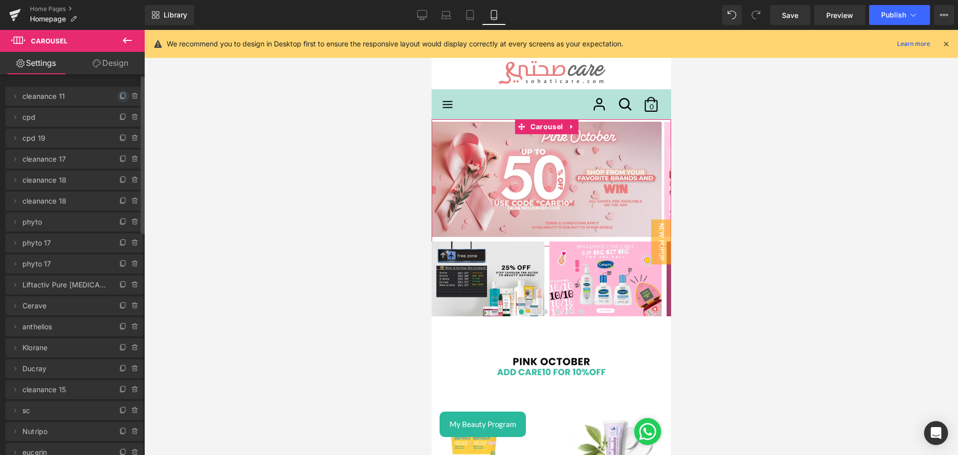
click at [120, 96] on icon at bounding box center [123, 96] width 8 height 8
click at [57, 113] on span "cleanance 20" at bounding box center [64, 117] width 84 height 19
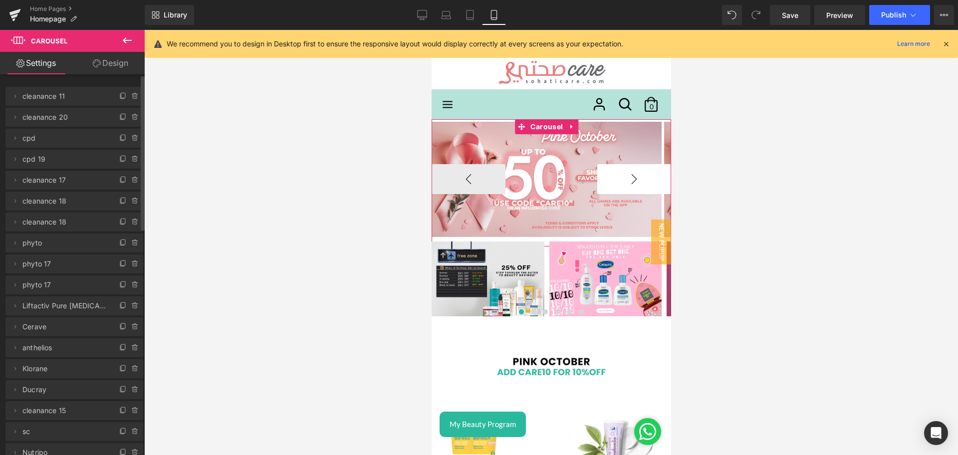
click at [638, 177] on button "›" at bounding box center [634, 179] width 74 height 30
click at [541, 178] on span "Image" at bounding box center [546, 179] width 21 height 12
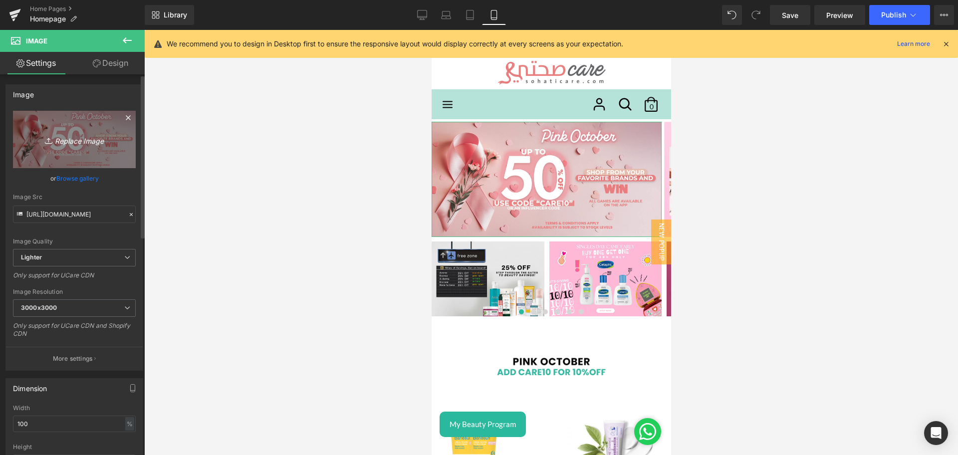
click at [66, 134] on icon "Replace Image" at bounding box center [74, 139] width 80 height 12
type input "C:\fakepath\CETAPHIL [DATE] (1).jpg"
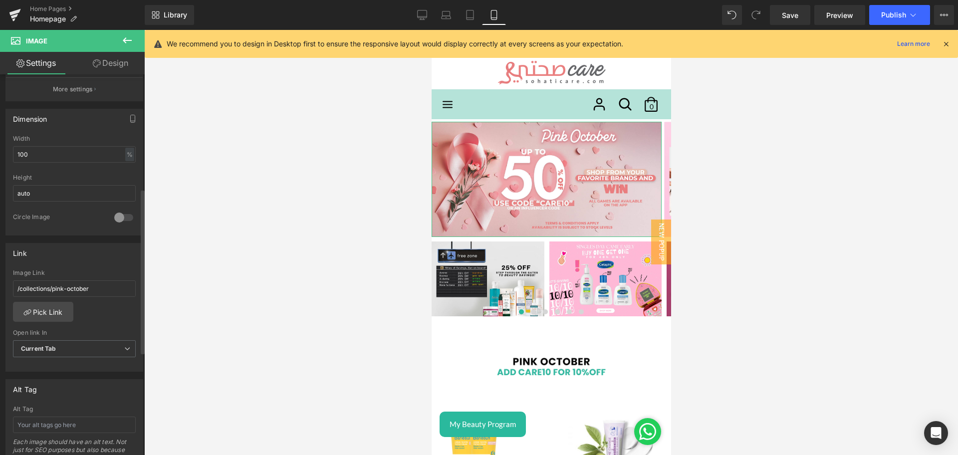
scroll to position [263, 0]
click at [46, 293] on input "/collections/pink-october" at bounding box center [74, 288] width 123 height 16
paste input "cetaphil-[DATE]"
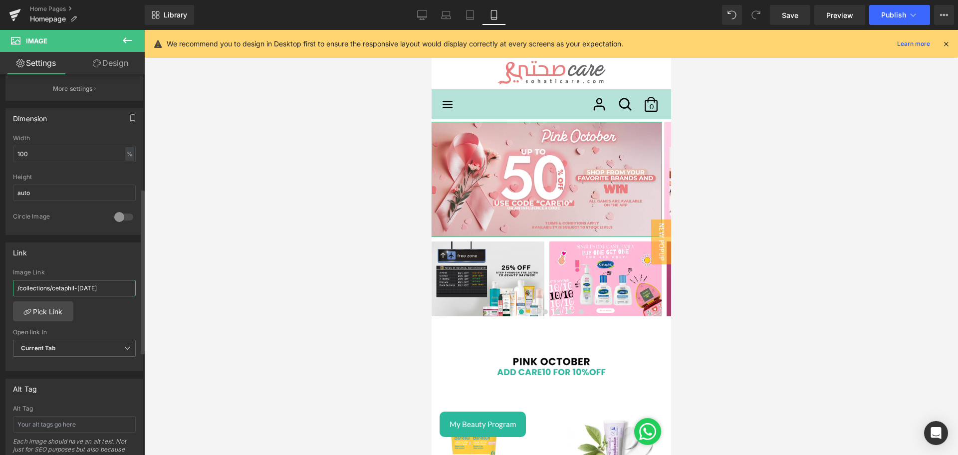
type input "/collections/cetaphil-[DATE]"
click at [93, 265] on div "Link /collections/pink-october Image Link /collections/cetaphil-[DATE] Pick Lin…" at bounding box center [74, 307] width 138 height 129
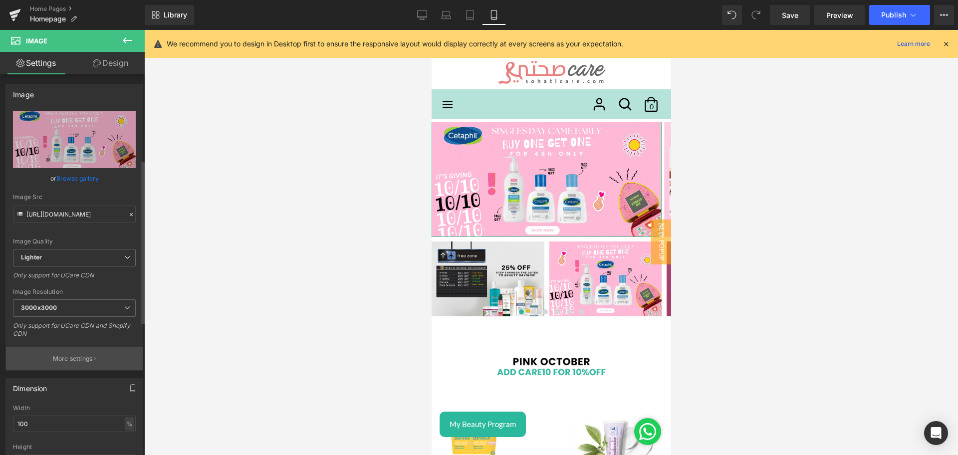
scroll to position [234, 0]
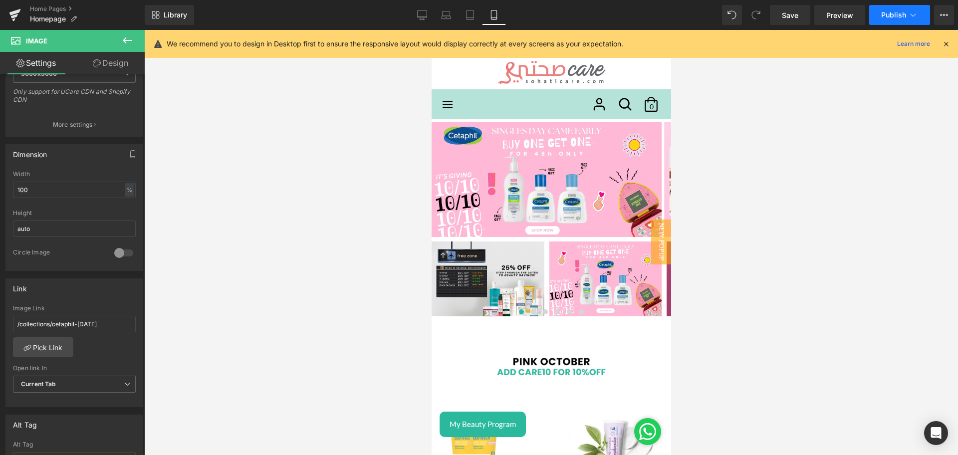
click at [886, 16] on span "Publish" at bounding box center [894, 15] width 25 height 8
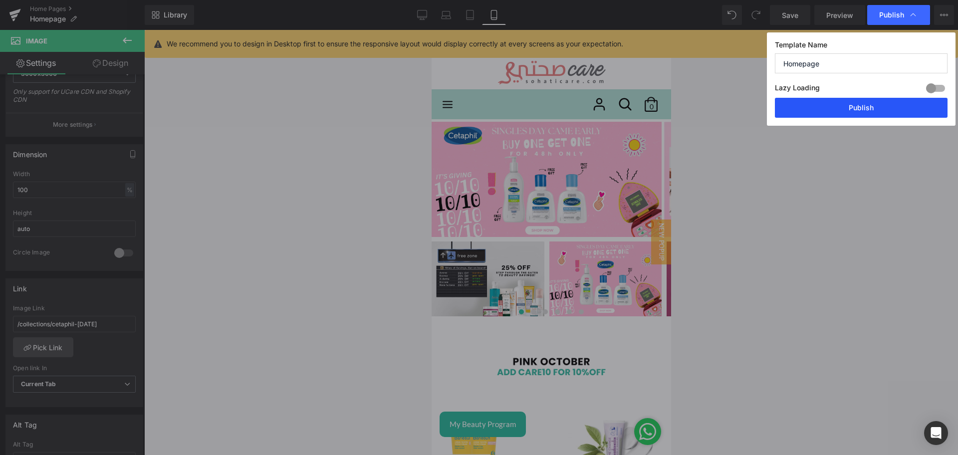
click at [833, 101] on button "Publish" at bounding box center [861, 108] width 173 height 20
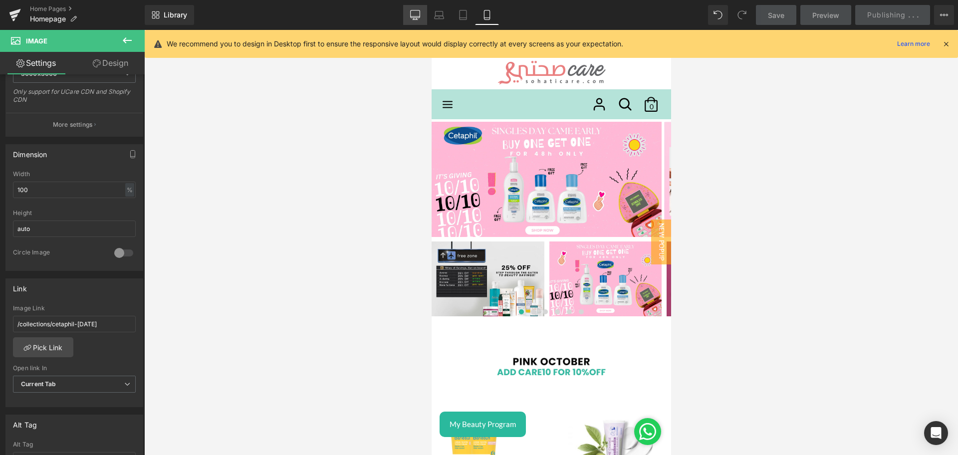
click at [413, 12] on icon at bounding box center [415, 15] width 10 height 10
